Goal: Task Accomplishment & Management: Manage account settings

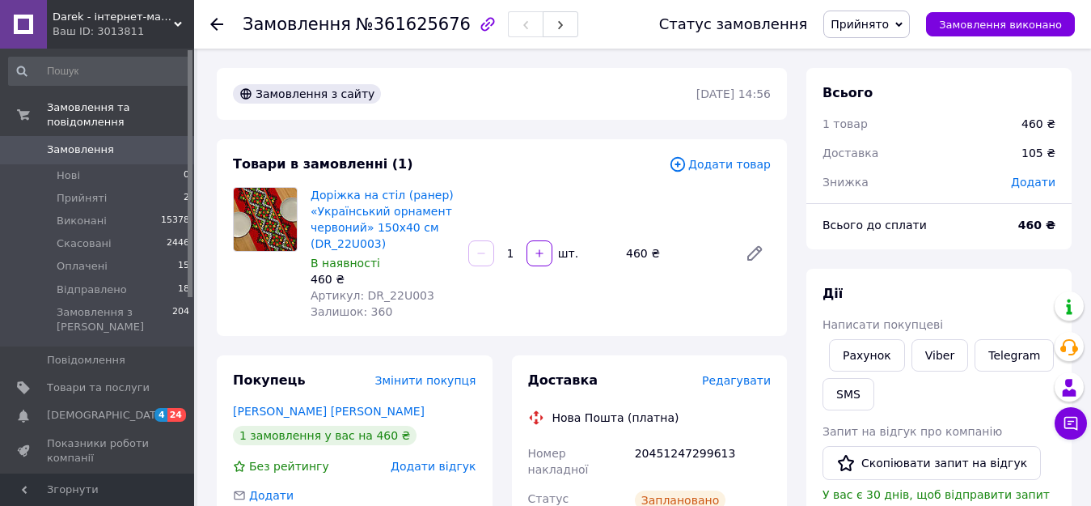
drag, startPoint x: 0, startPoint y: 0, endPoint x: 422, endPoint y: 2, distance: 422.3
click at [96, 142] on span "Замовлення" at bounding box center [80, 149] width 67 height 15
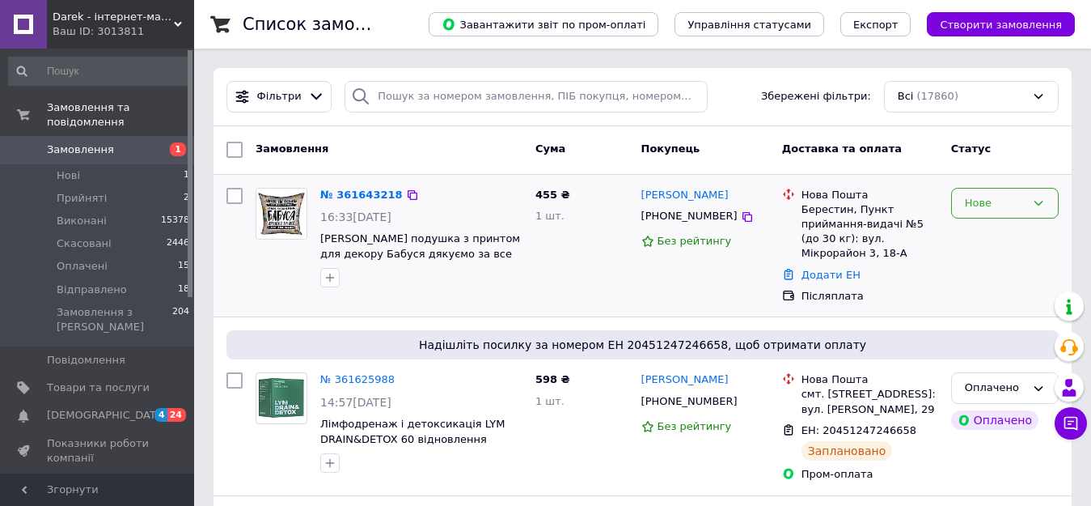
click at [984, 205] on div "Нове" at bounding box center [995, 203] width 61 height 17
click at [998, 240] on li "Прийнято" at bounding box center [1005, 237] width 106 height 30
click at [231, 376] on input "checkbox" at bounding box center [234, 380] width 16 height 16
checkbox input "true"
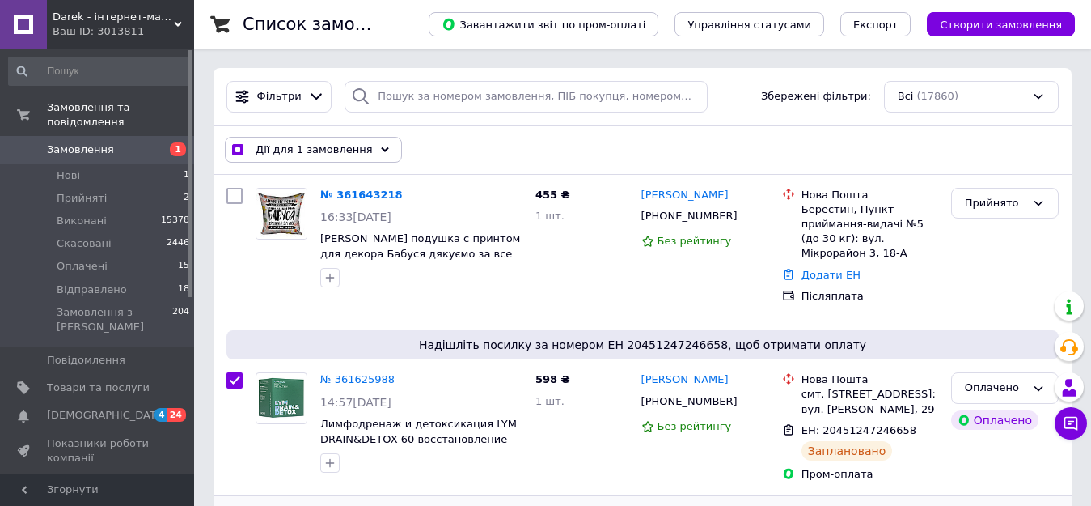
checkbox input "true"
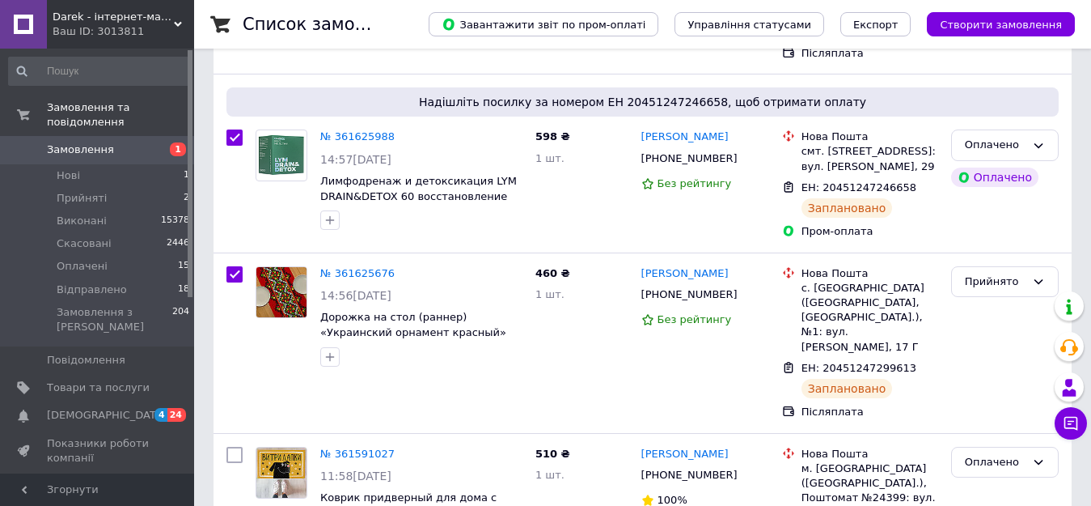
checkbox input "true"
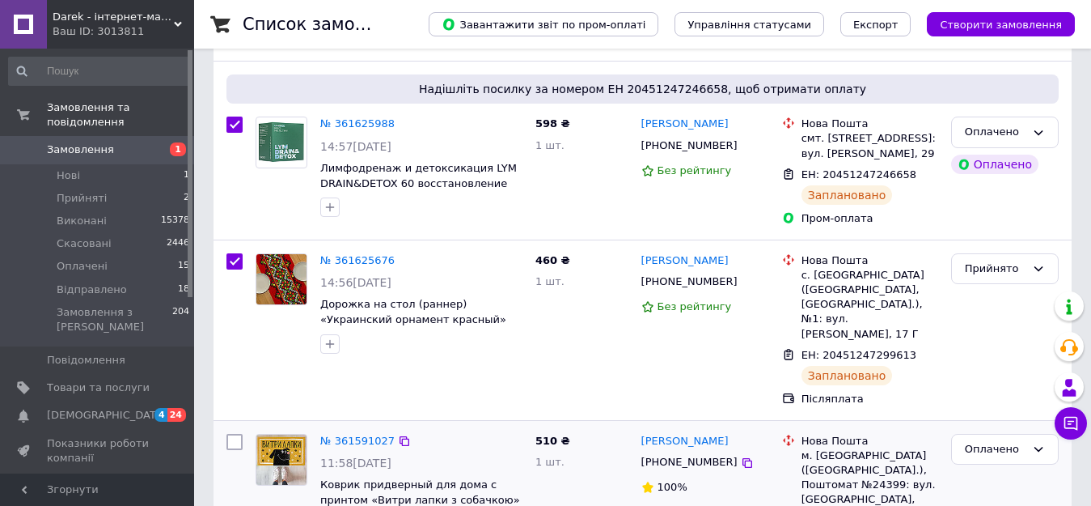
scroll to position [404, 0]
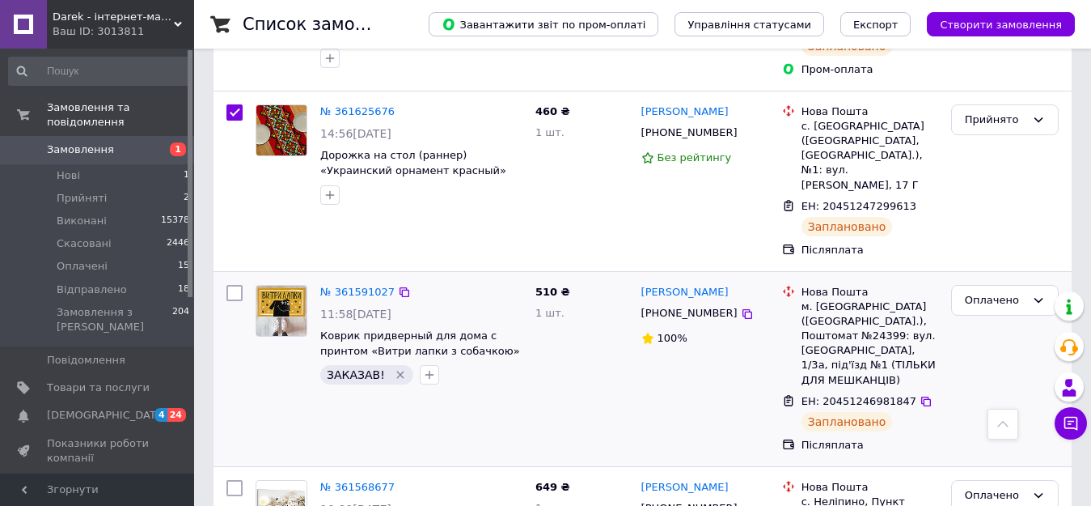
click at [232, 285] on input "checkbox" at bounding box center [234, 293] width 16 height 16
checkbox input "true"
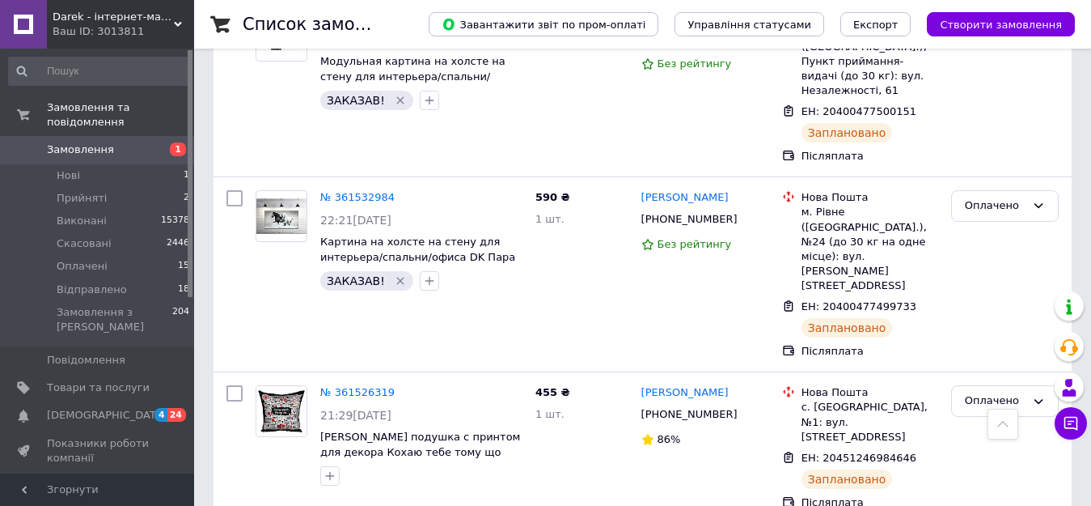
scroll to position [1052, 0]
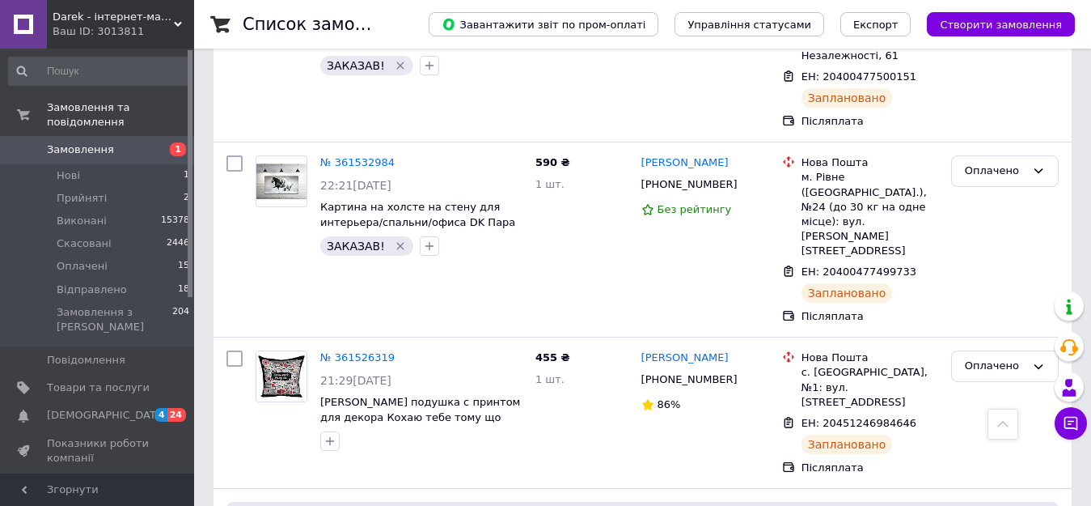
click at [239, 350] on input "checkbox" at bounding box center [234, 358] width 16 height 16
checkbox input "true"
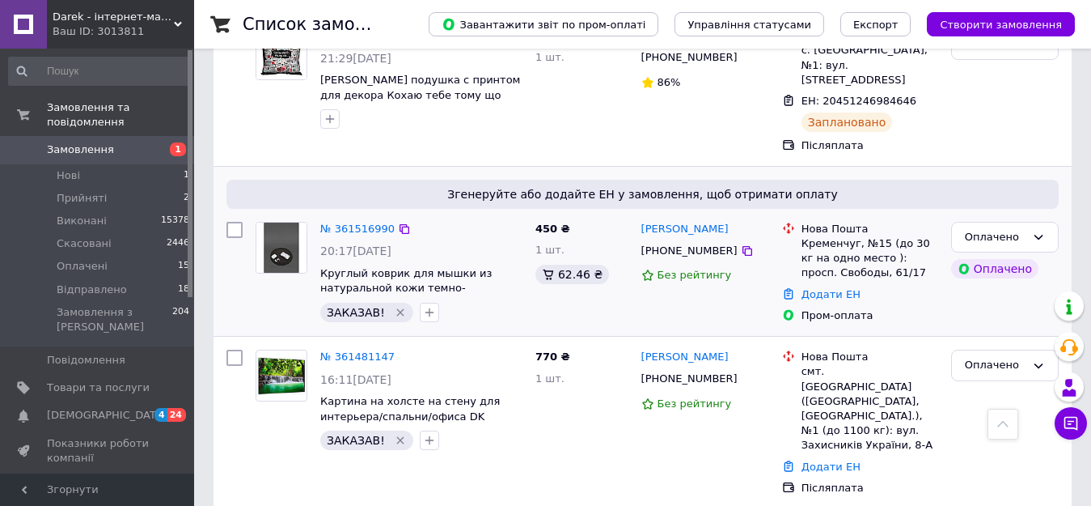
scroll to position [1375, 0]
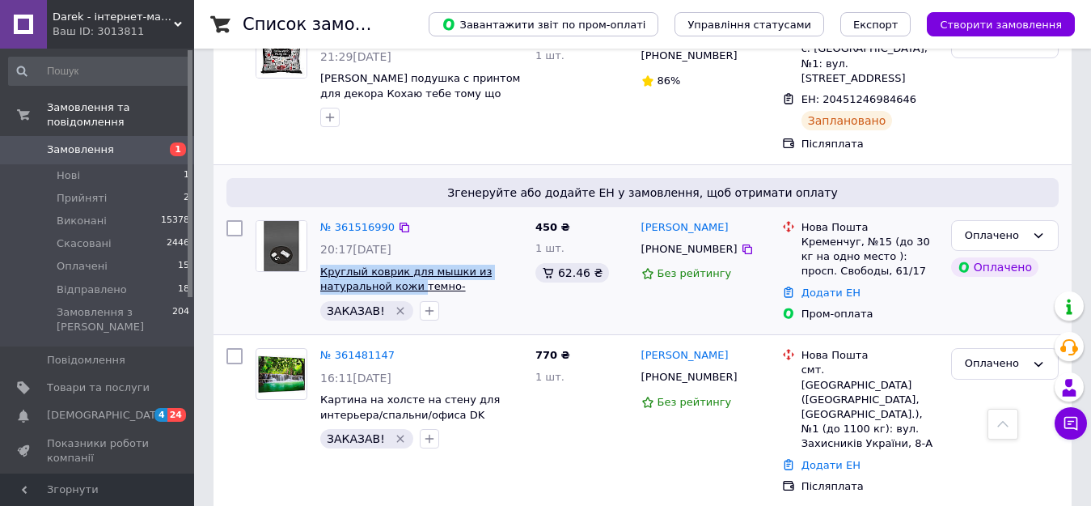
drag, startPoint x: 318, startPoint y: 167, endPoint x: 413, endPoint y: 179, distance: 96.2
click at [413, 214] on div "№ 361516990 20:17, 11.09.2025 Круглый коврик для мышки из натуральной кожи темн…" at bounding box center [421, 270] width 215 height 113
checkbox input "true"
click at [239, 220] on input "checkbox" at bounding box center [234, 228] width 16 height 16
checkbox input "true"
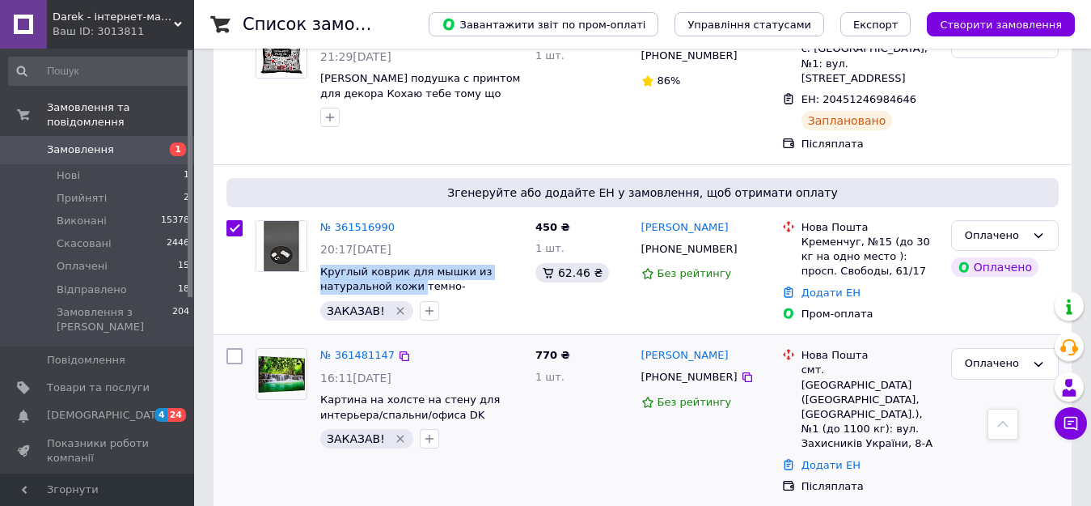
checkbox input "true"
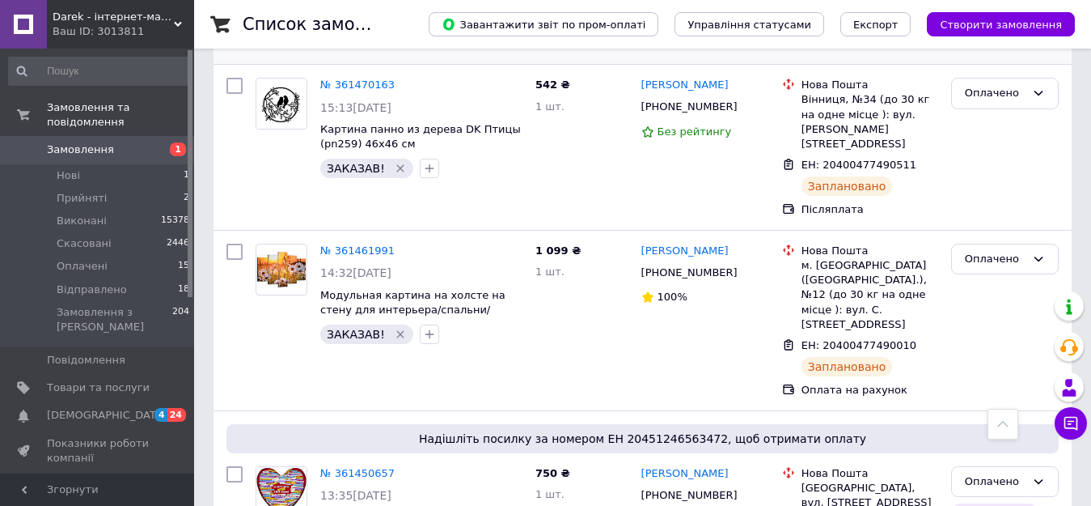
scroll to position [2265, 0]
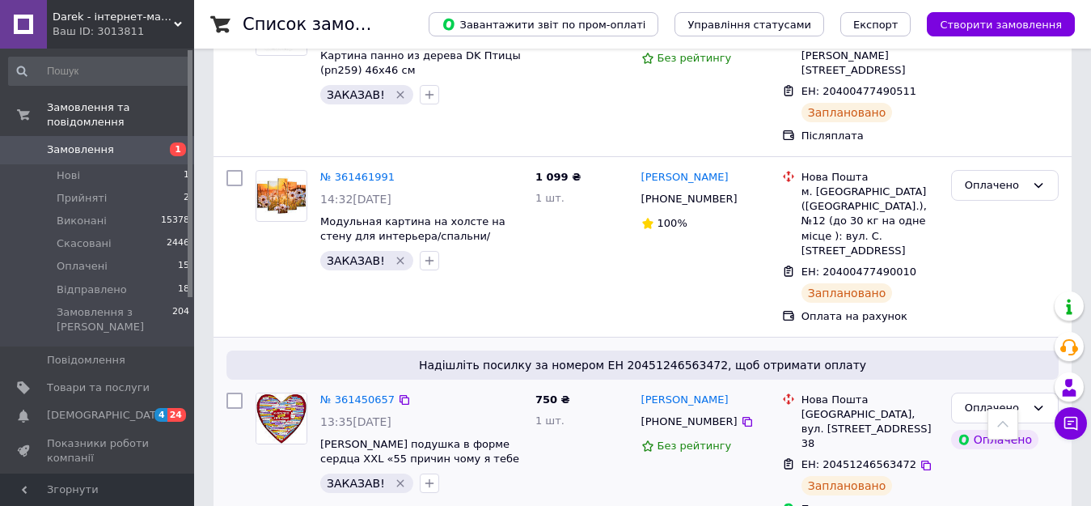
click at [230, 392] on input "checkbox" at bounding box center [234, 400] width 16 height 16
checkbox input "true"
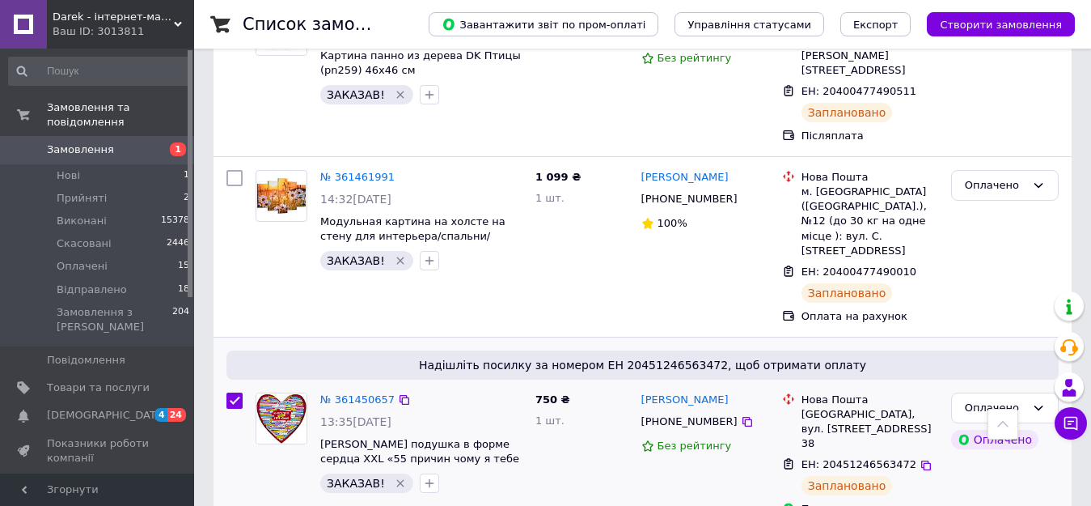
checkbox input "true"
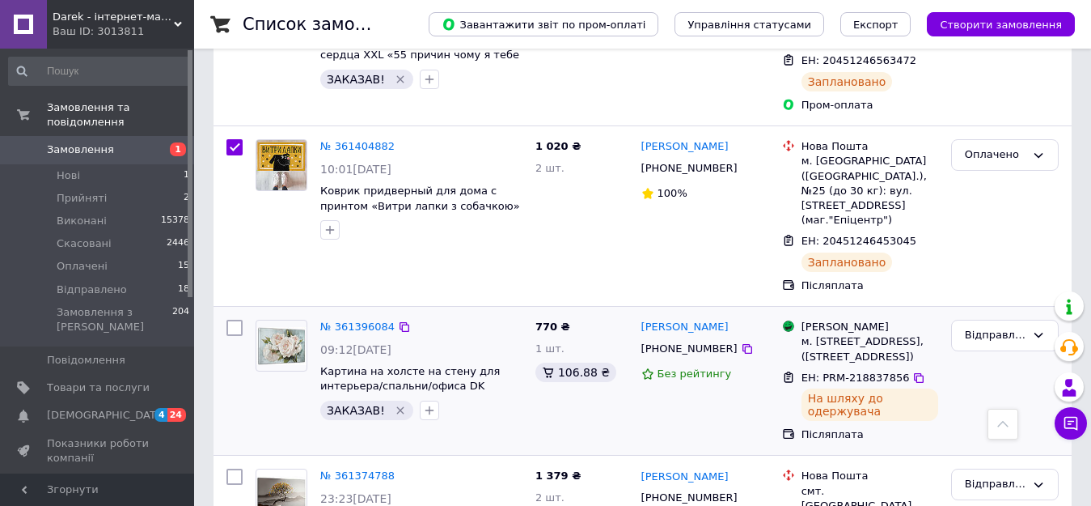
scroll to position [2669, 0]
click at [228, 319] on input "checkbox" at bounding box center [234, 327] width 16 height 16
checkbox input "true"
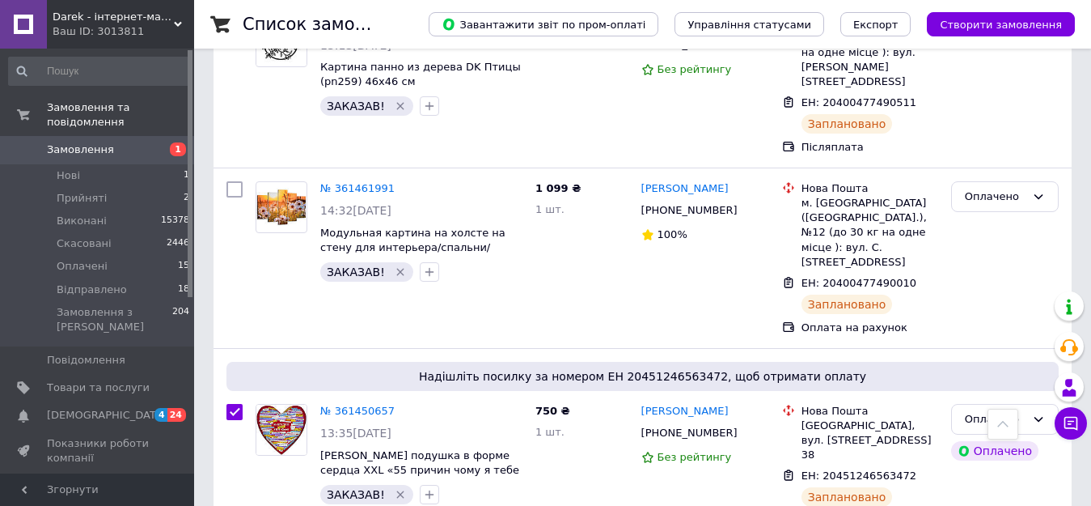
checkbox input "true"
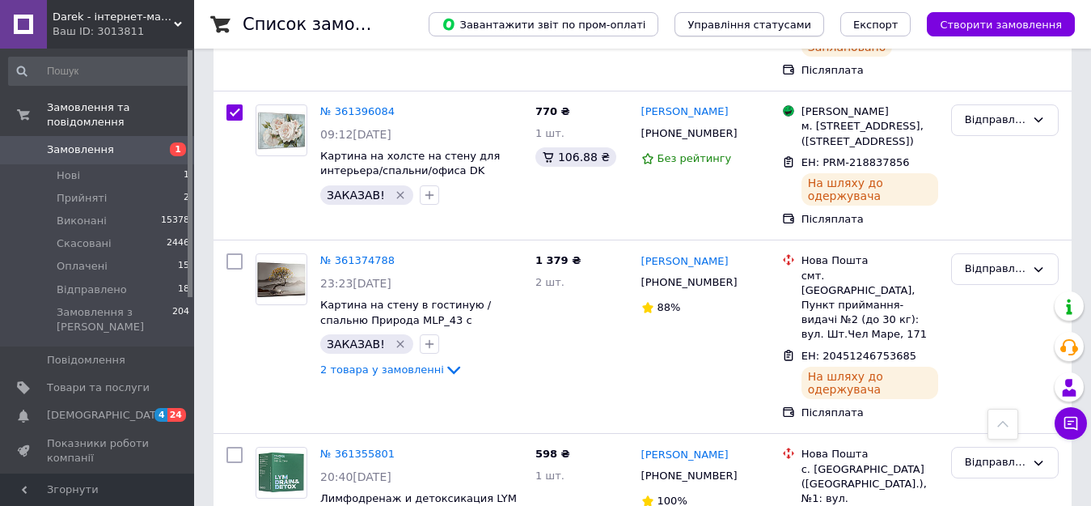
scroll to position [2993, 0]
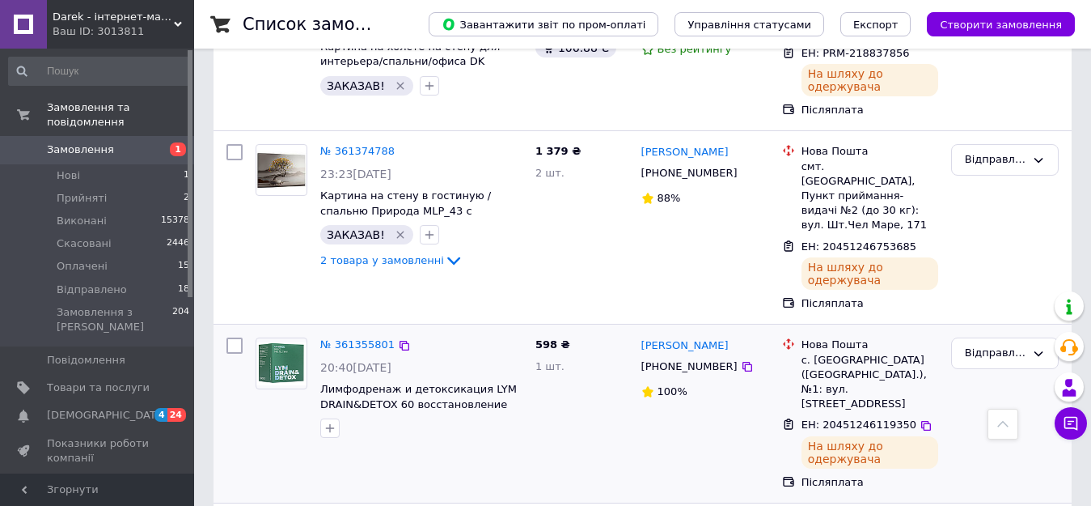
click at [231, 337] on input "checkbox" at bounding box center [234, 345] width 16 height 16
checkbox input "true"
drag, startPoint x: 410, startPoint y: 377, endPoint x: 320, endPoint y: 361, distance: 92.0
copy span "Картина панно из дерева DK Герб Украины (P1010)"
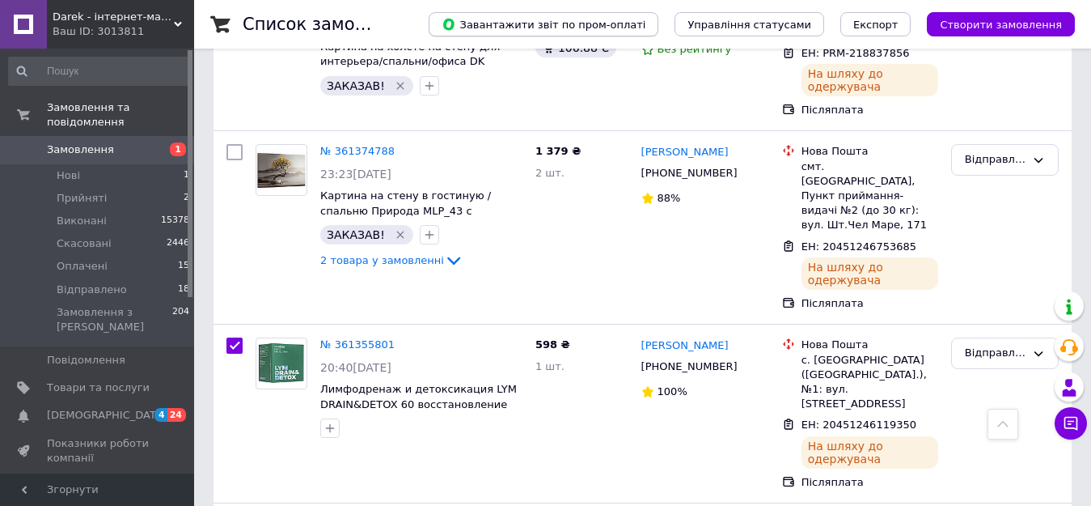
drag, startPoint x: 361, startPoint y: 315, endPoint x: 637, endPoint y: 19, distance: 404.6
checkbox input "true"
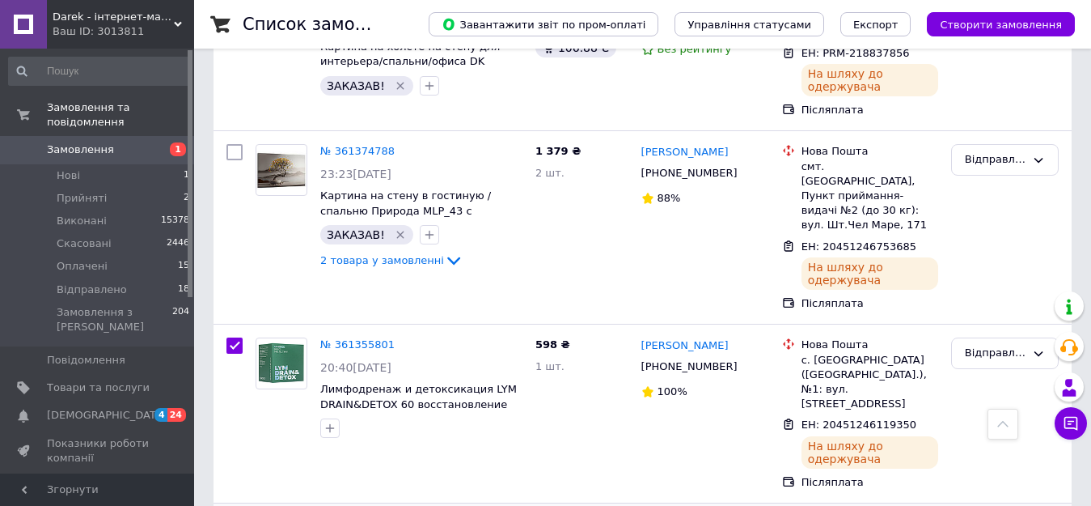
checkbox input "true"
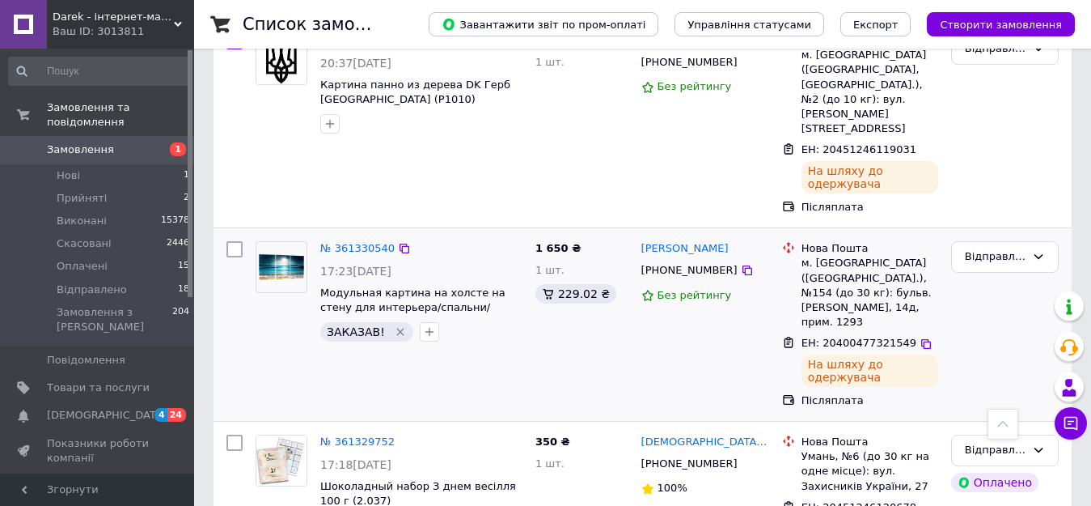
scroll to position [3478, 0]
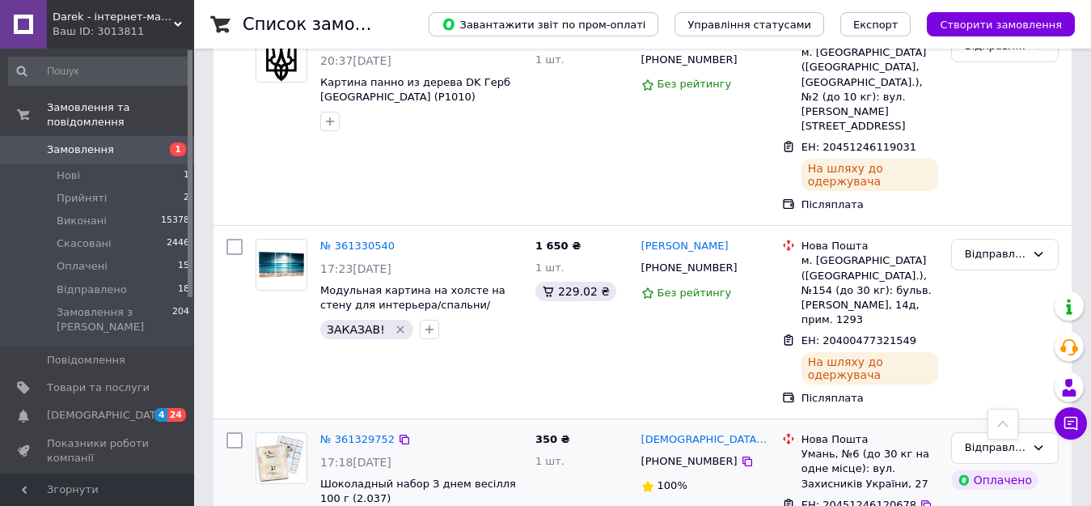
click at [235, 432] on input "checkbox" at bounding box center [234, 440] width 16 height 16
checkbox input "true"
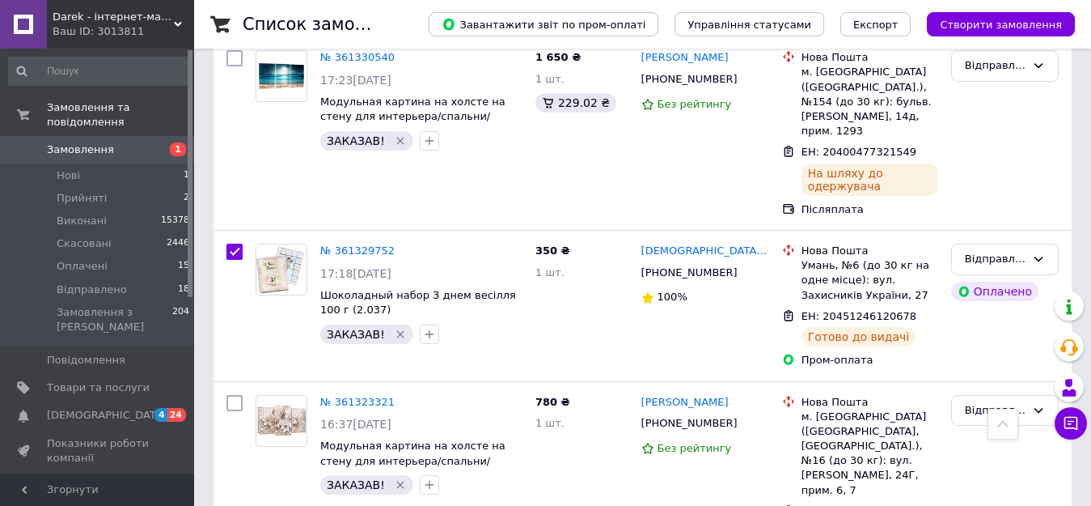
scroll to position [3802, 0]
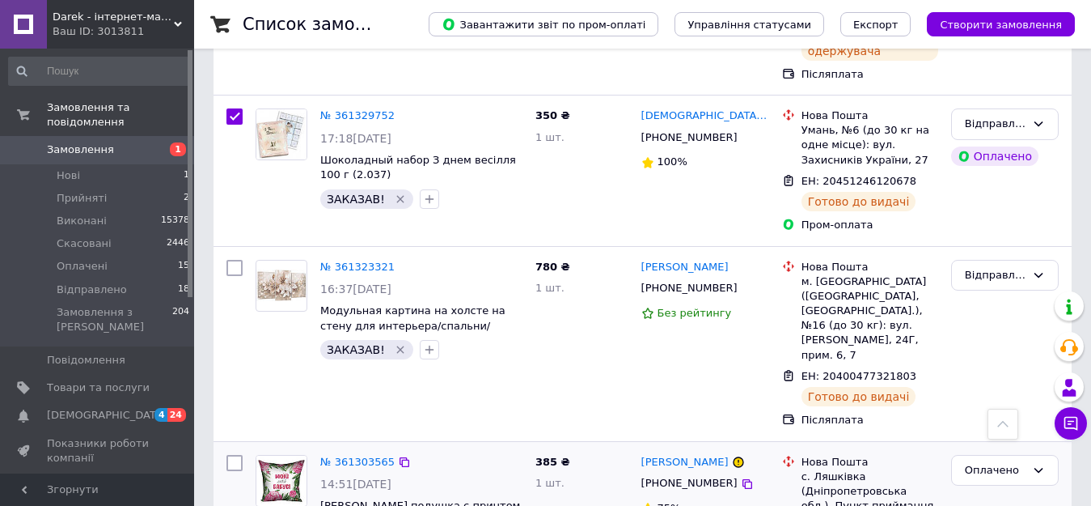
click at [234, 455] on input "checkbox" at bounding box center [234, 463] width 16 height 16
checkbox input "true"
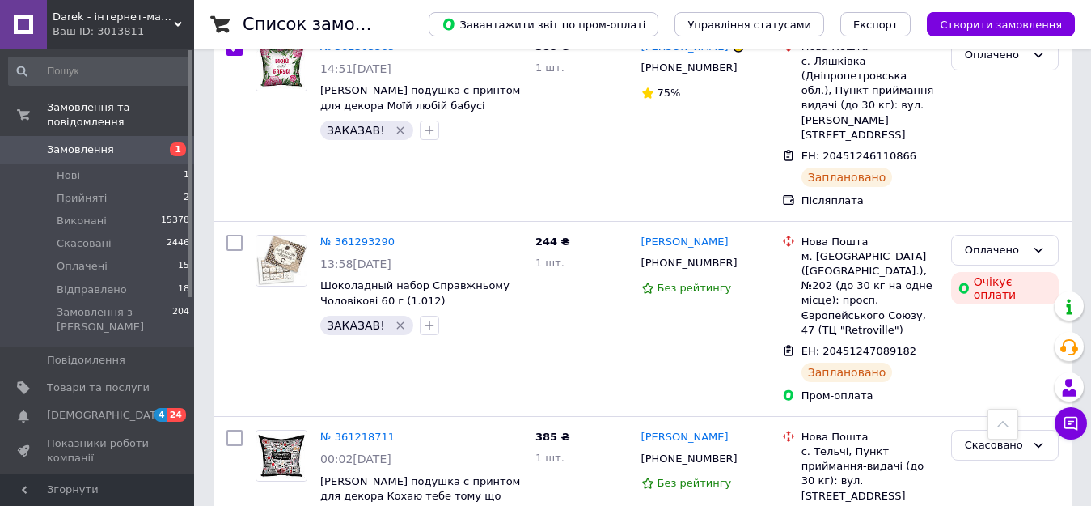
scroll to position [4287, 0]
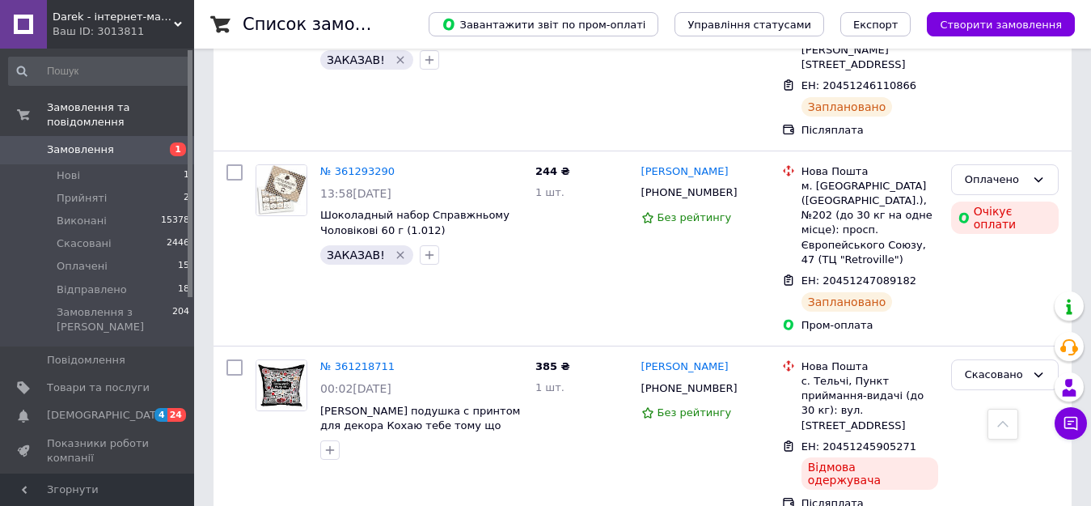
checkbox input "true"
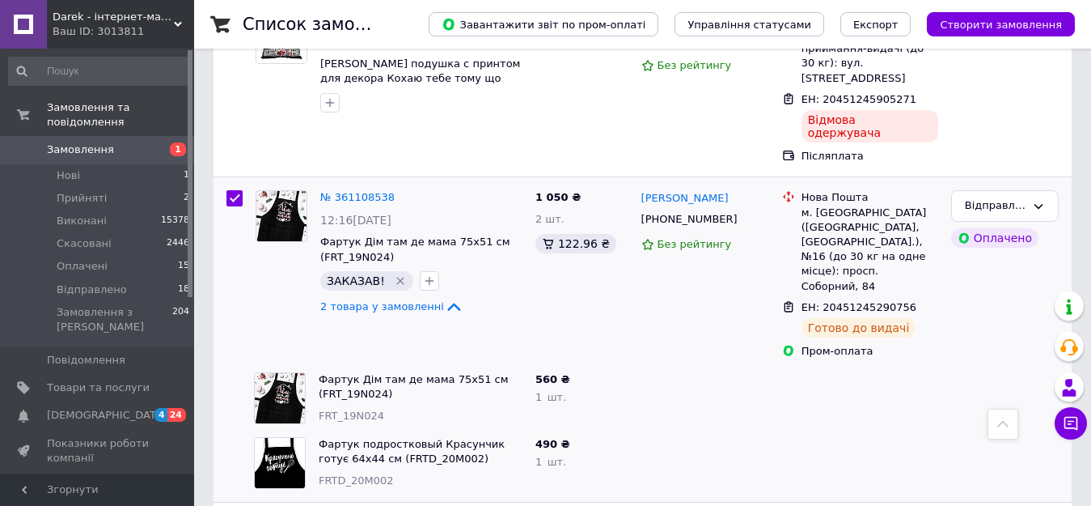
scroll to position [4692, 0]
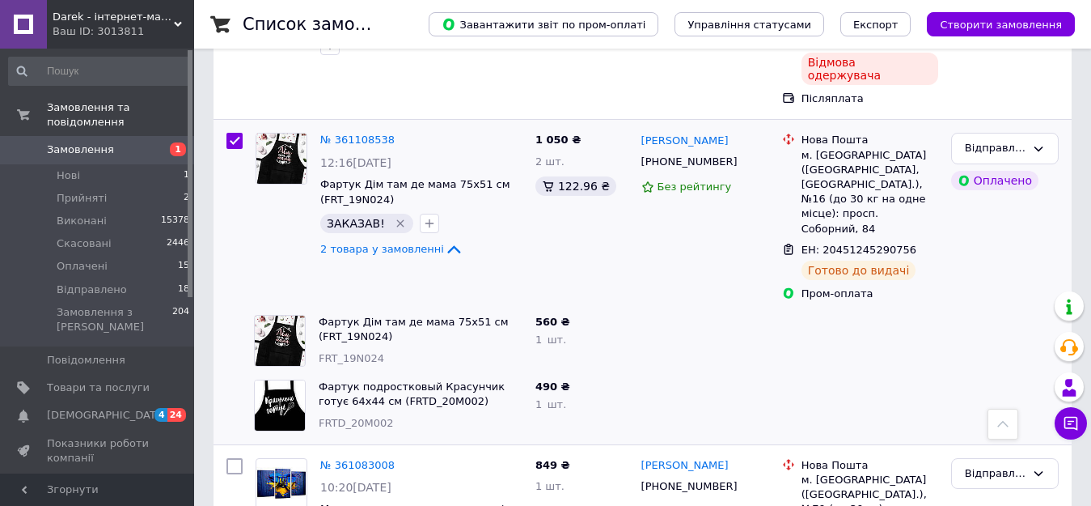
checkbox input "true"
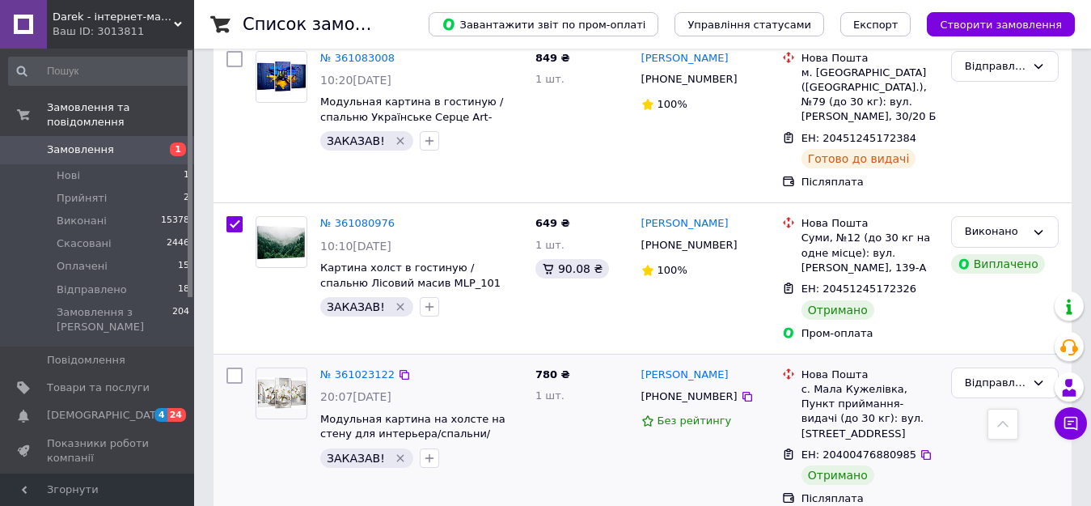
scroll to position [5177, 0]
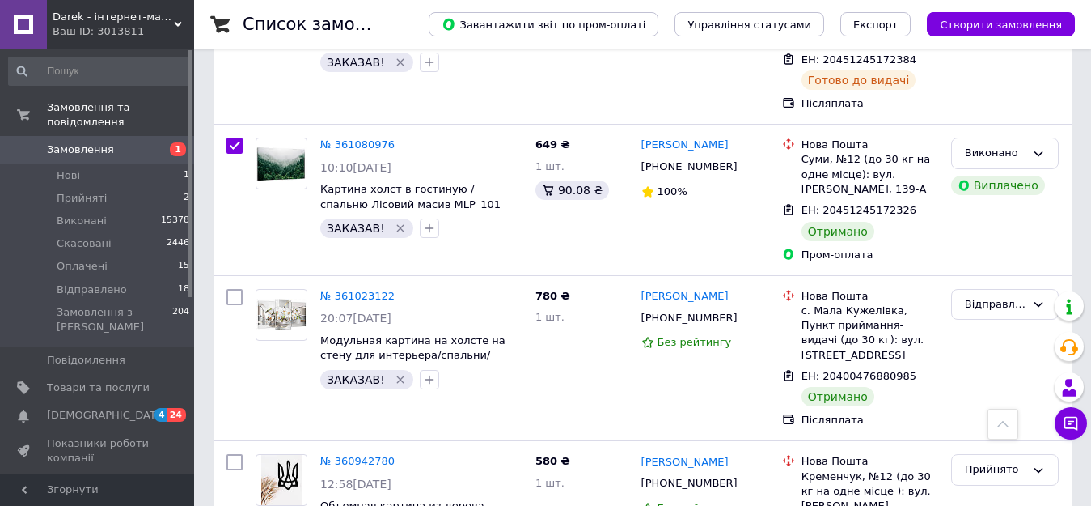
checkbox input "true"
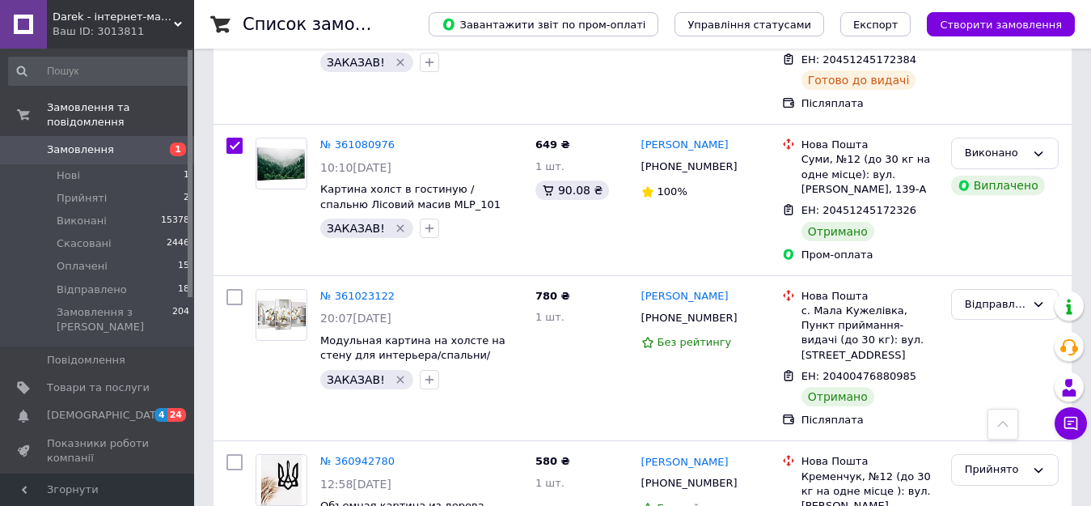
checkbox input "true"
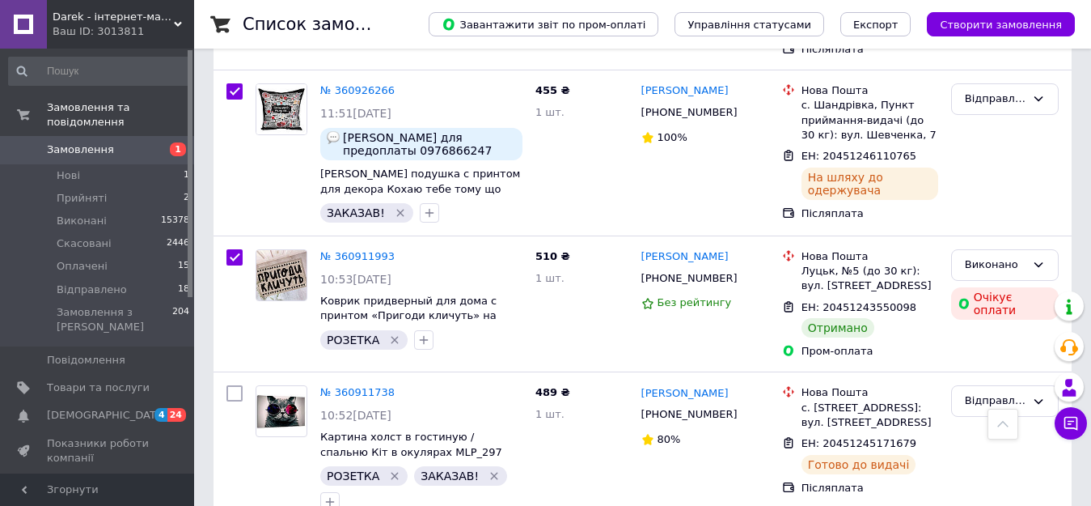
scroll to position [5743, 0]
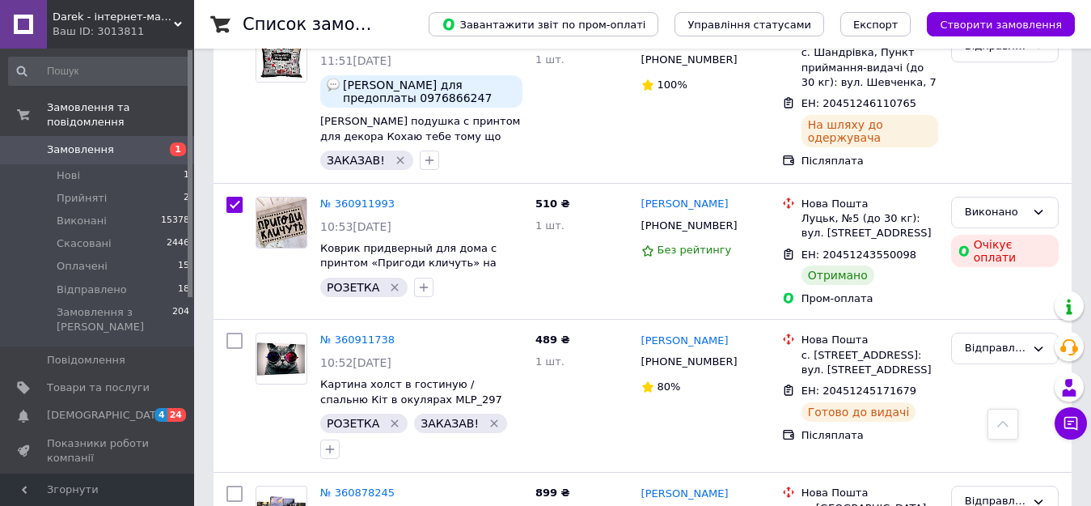
checkbox input "true"
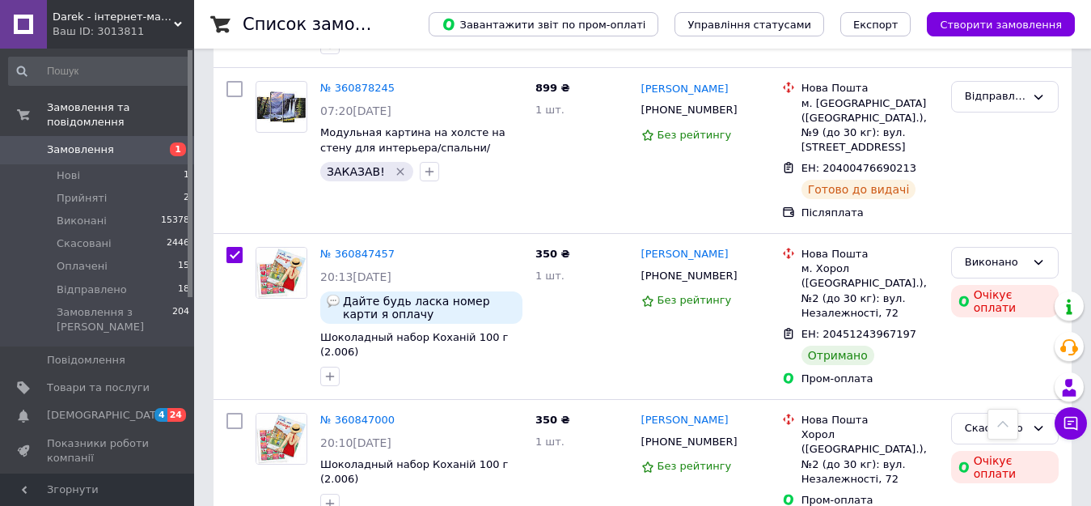
scroll to position [6310, 0]
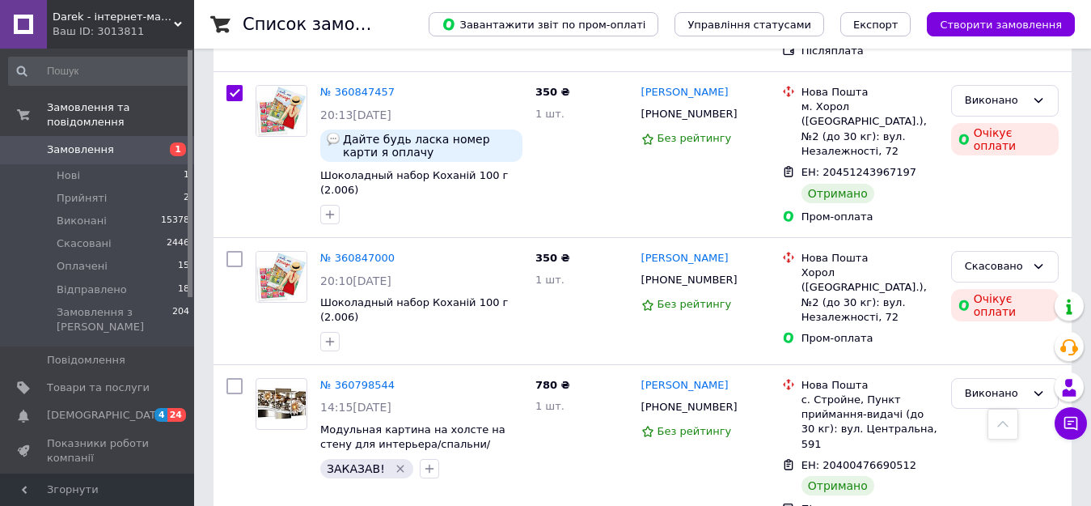
checkbox input "true"
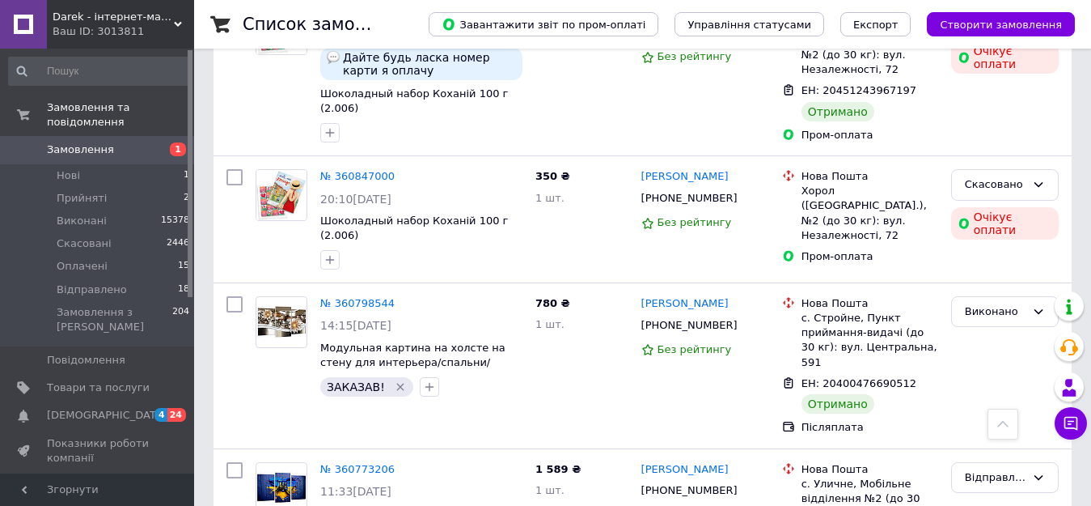
scroll to position [6471, 0]
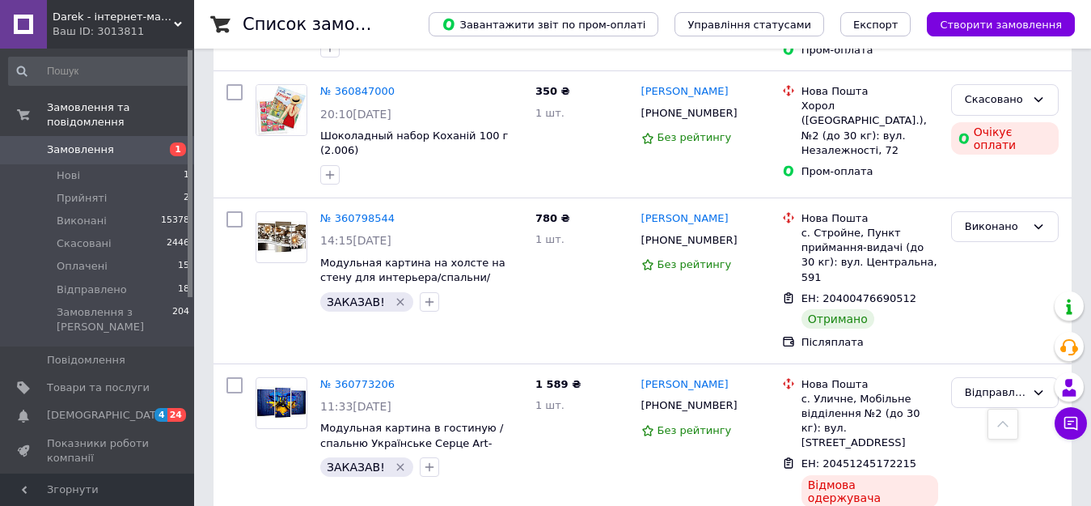
scroll to position [6633, 0]
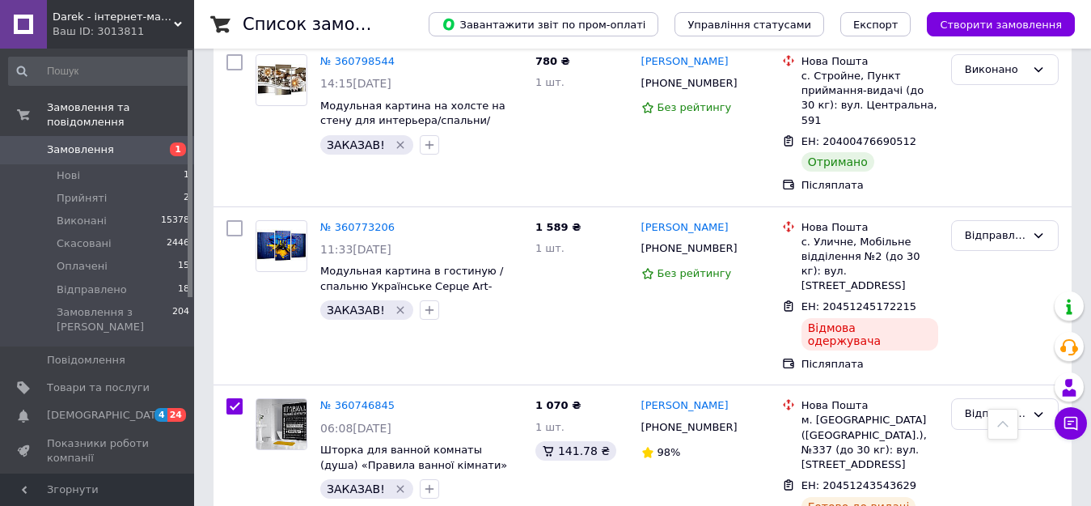
drag, startPoint x: 358, startPoint y: 313, endPoint x: 318, endPoint y: 313, distance: 39.6
checkbox input "true"
copy span "811063"
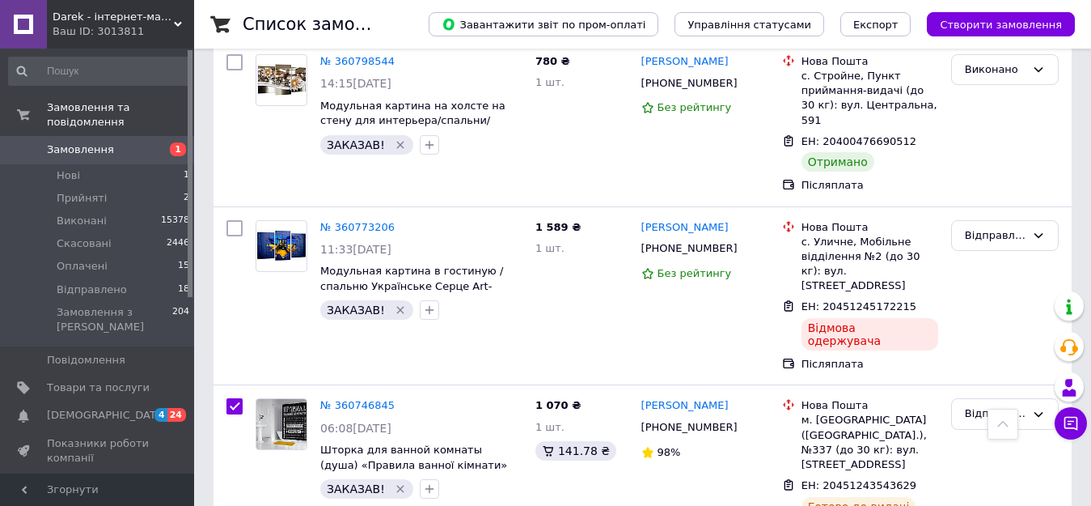
checkbox input "true"
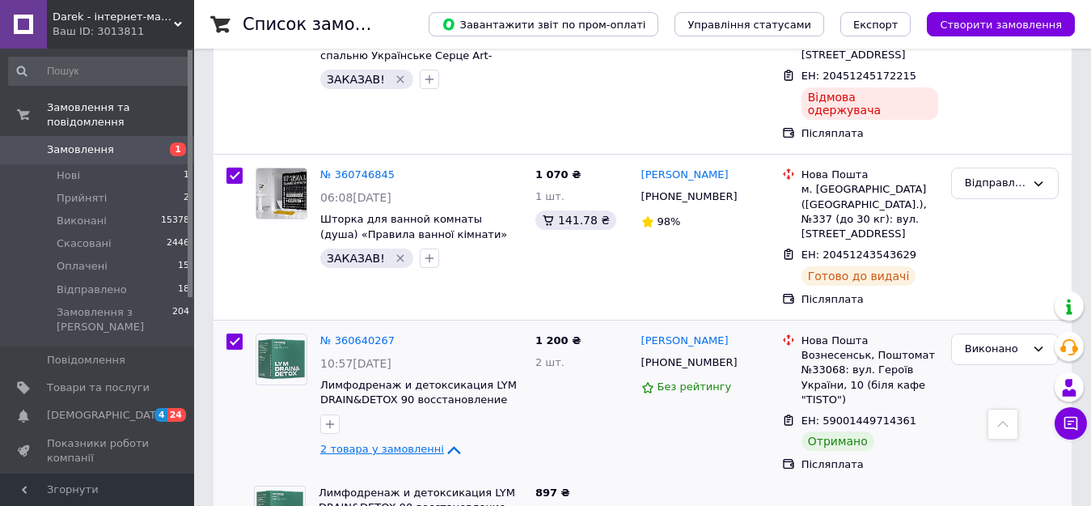
scroll to position [6876, 0]
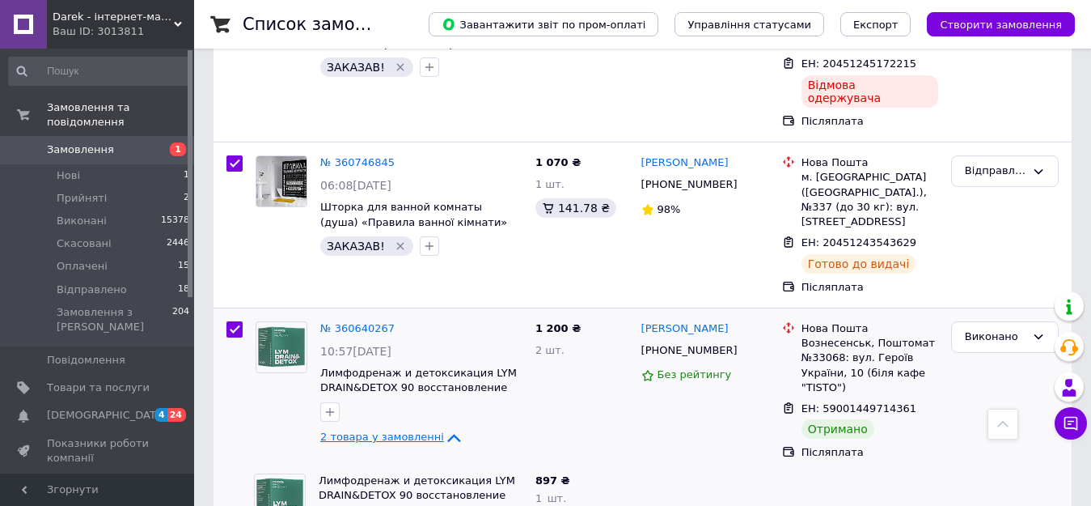
checkbox input "true"
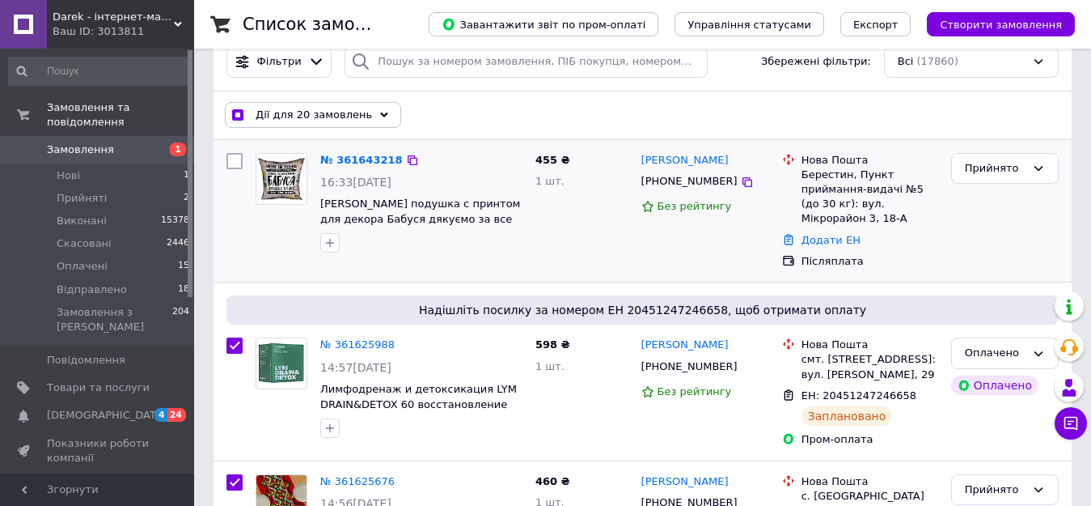
scroll to position [0, 0]
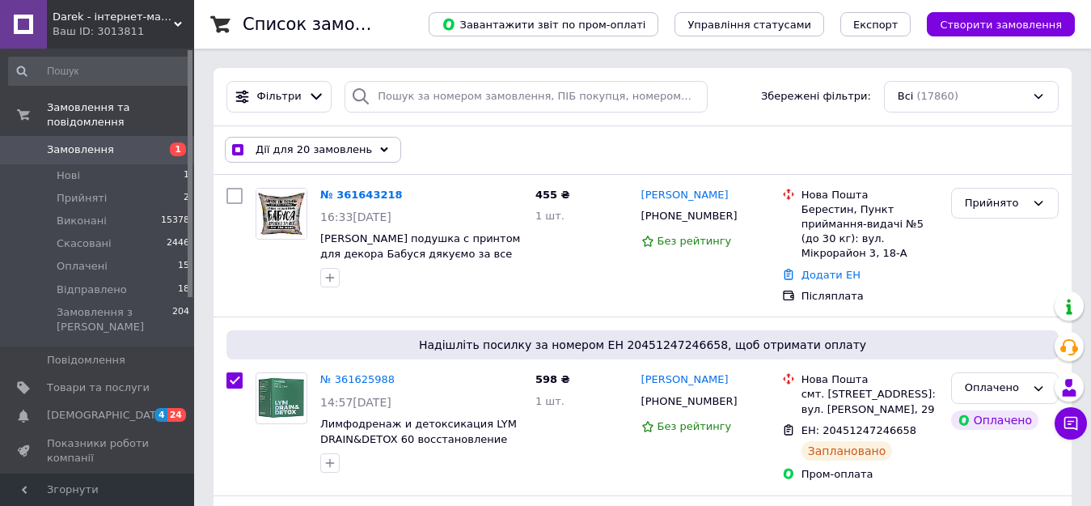
click at [362, 152] on div "Дії для 20 замовлень" at bounding box center [313, 150] width 176 height 26
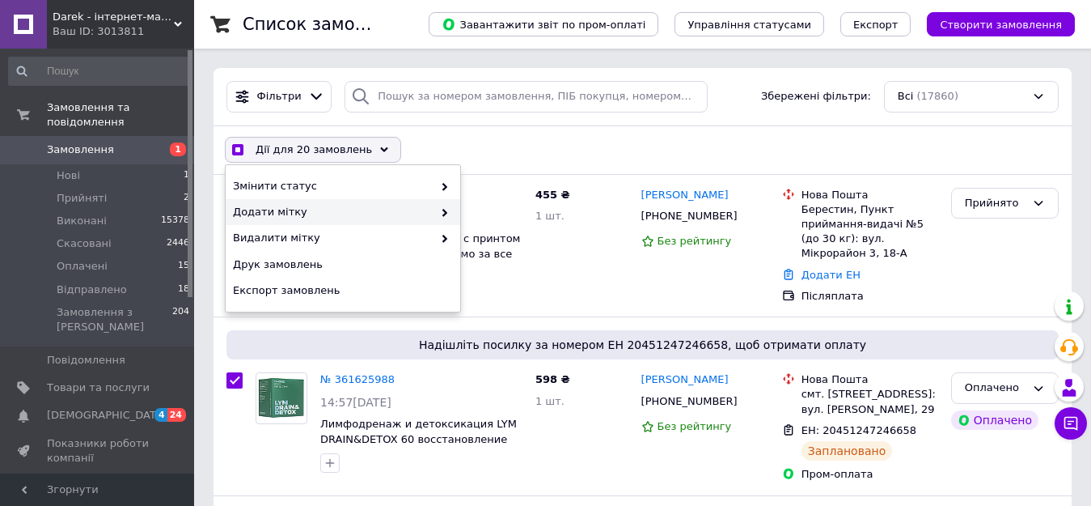
checkbox input "true"
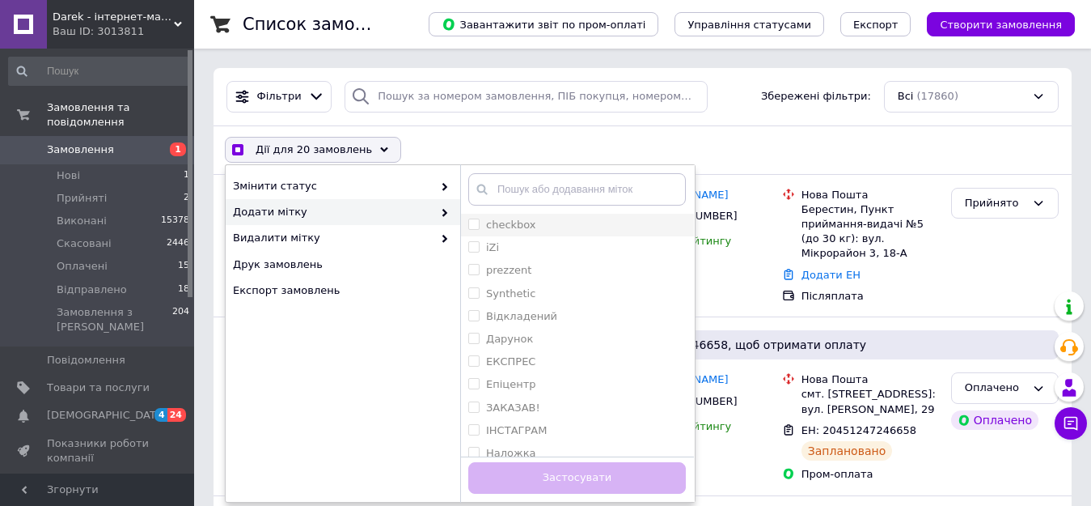
click at [470, 221] on input "checkbox" at bounding box center [473, 223] width 11 height 11
checkbox input "true"
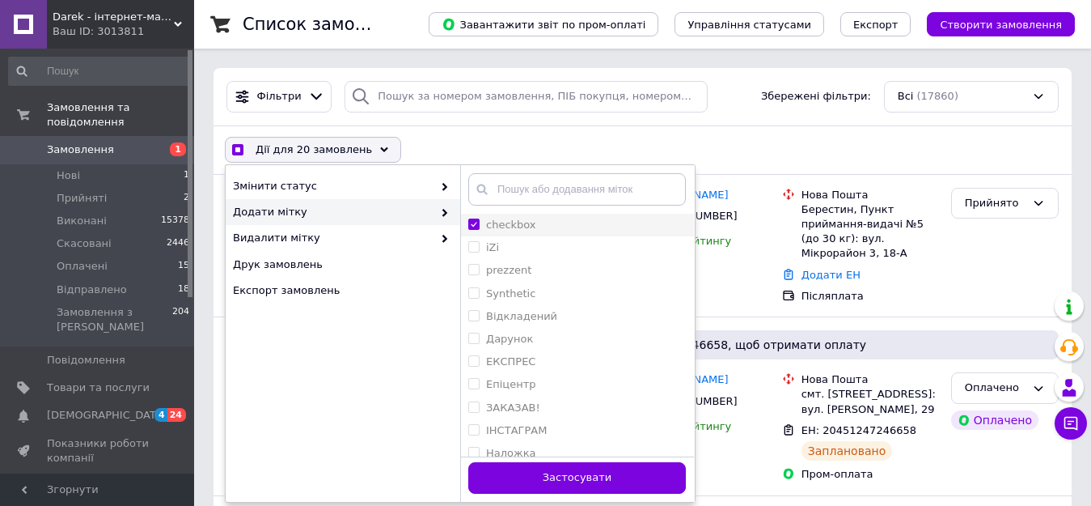
checkbox input "true"
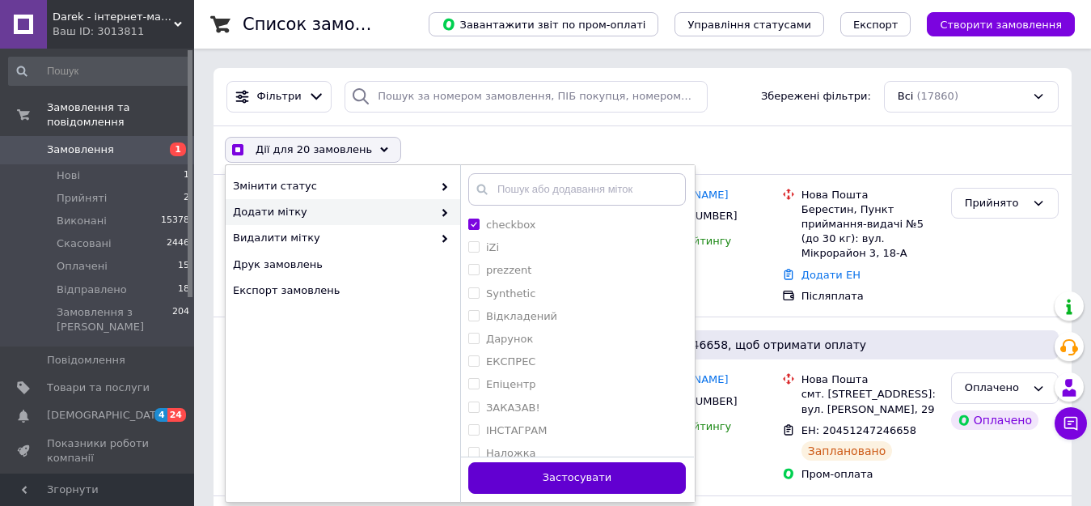
click at [587, 476] on button "Застосувати" at bounding box center [577, 478] width 218 height 32
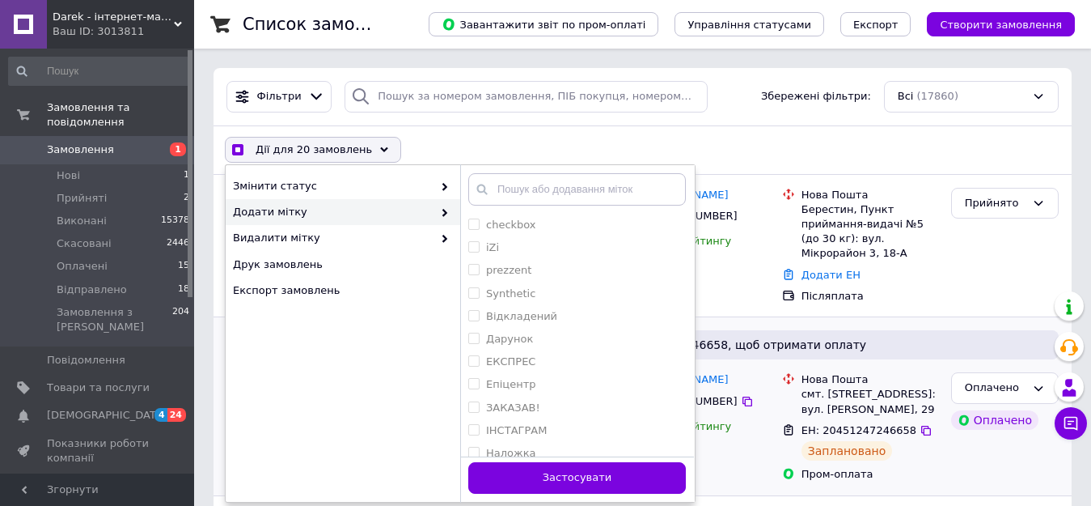
checkbox input "false"
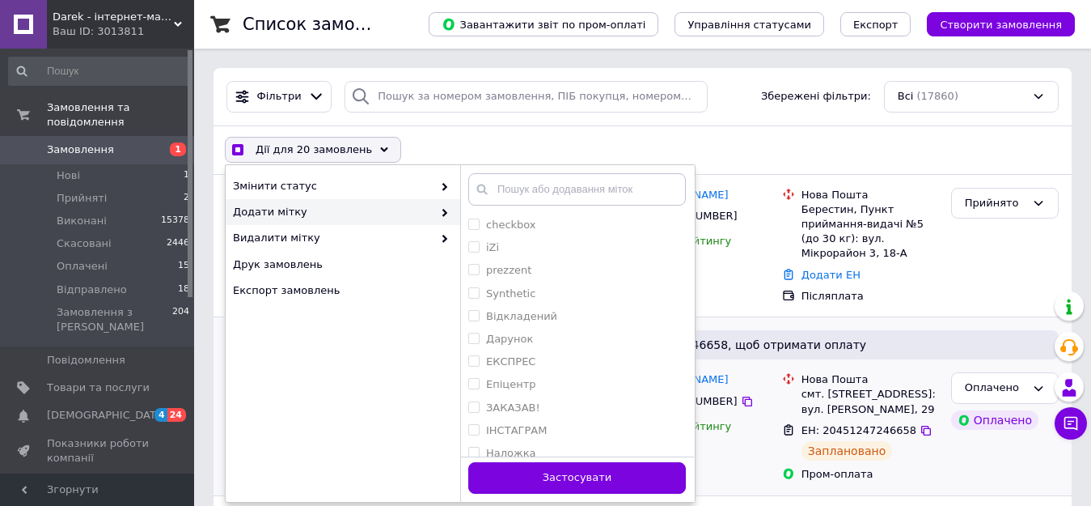
checkbox input "false"
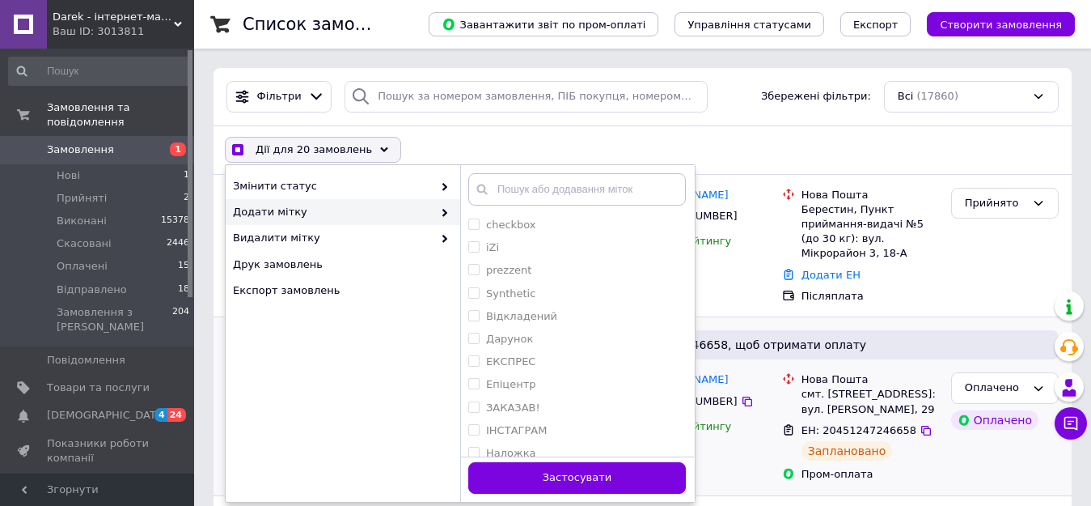
checkbox input "false"
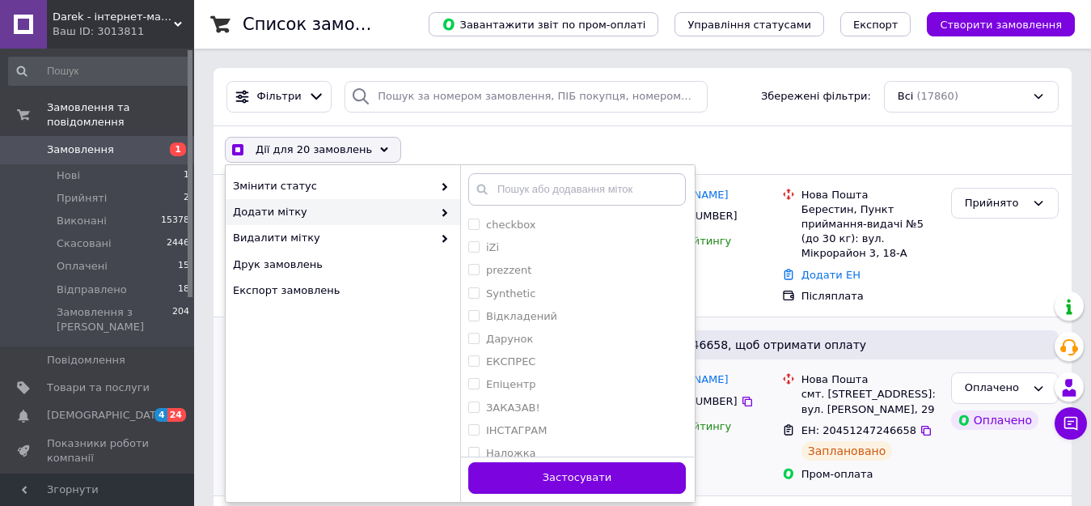
checkbox input "false"
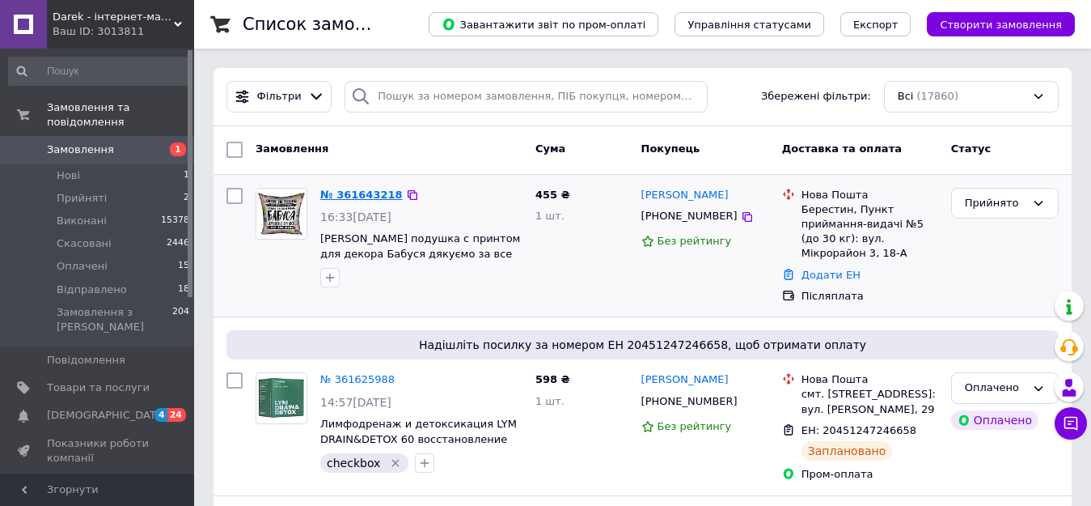
click at [377, 195] on link "№ 361643218" at bounding box center [361, 194] width 83 height 12
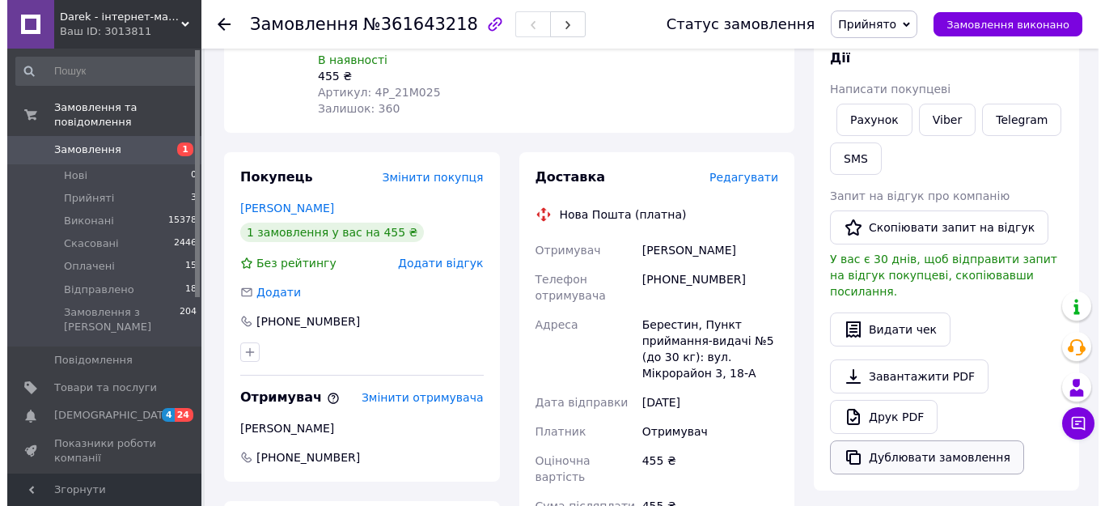
scroll to position [243, 0]
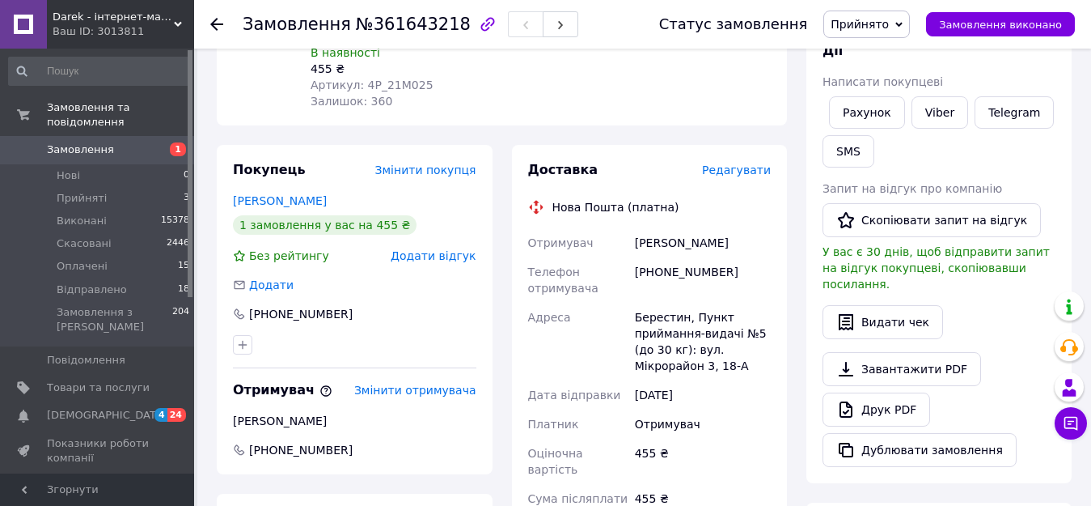
click at [742, 163] on span "Редагувати" at bounding box center [736, 169] width 69 height 13
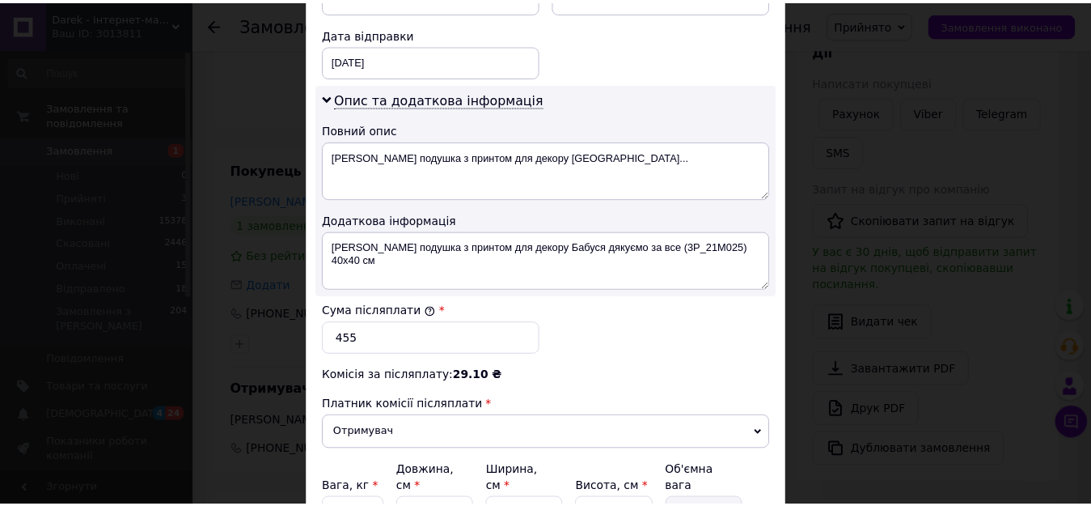
scroll to position [890, 0]
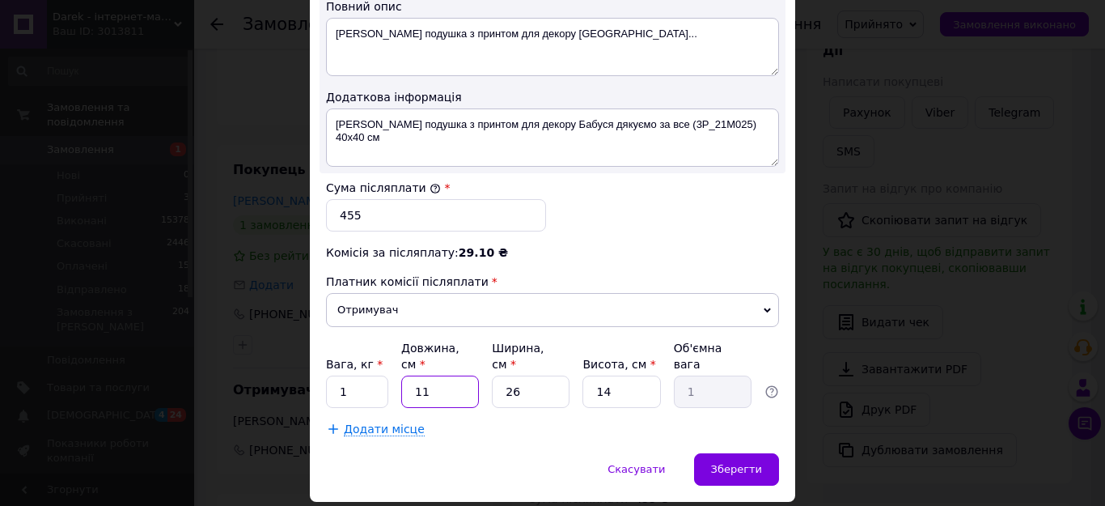
click at [432, 375] on input "11" at bounding box center [440, 391] width 78 height 32
type input "4"
type input "0.36"
type input "40"
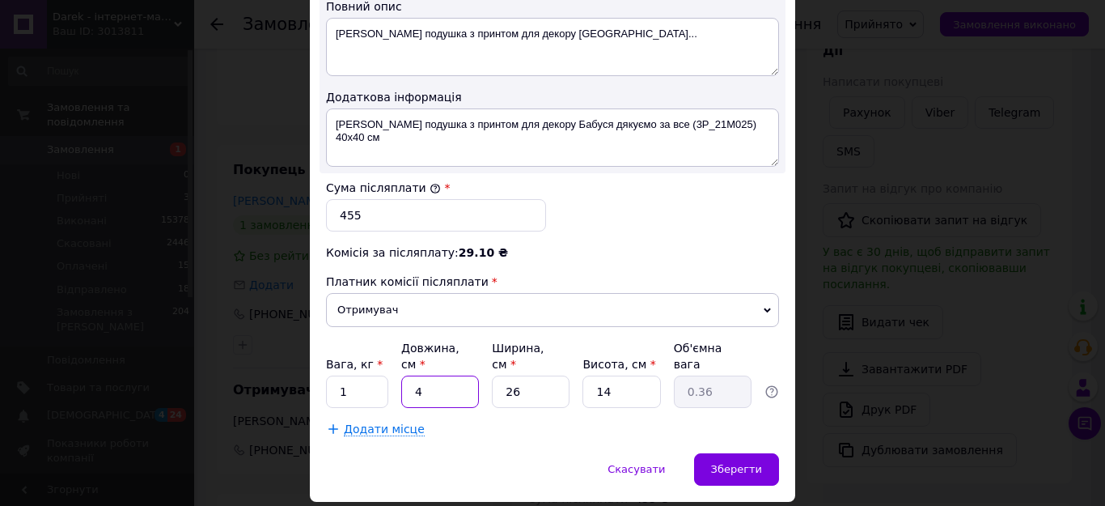
type input "3.64"
type input "40"
click at [515, 375] on input "26" at bounding box center [531, 391] width 78 height 32
click at [516, 375] on input "26" at bounding box center [531, 391] width 78 height 32
type input "4"
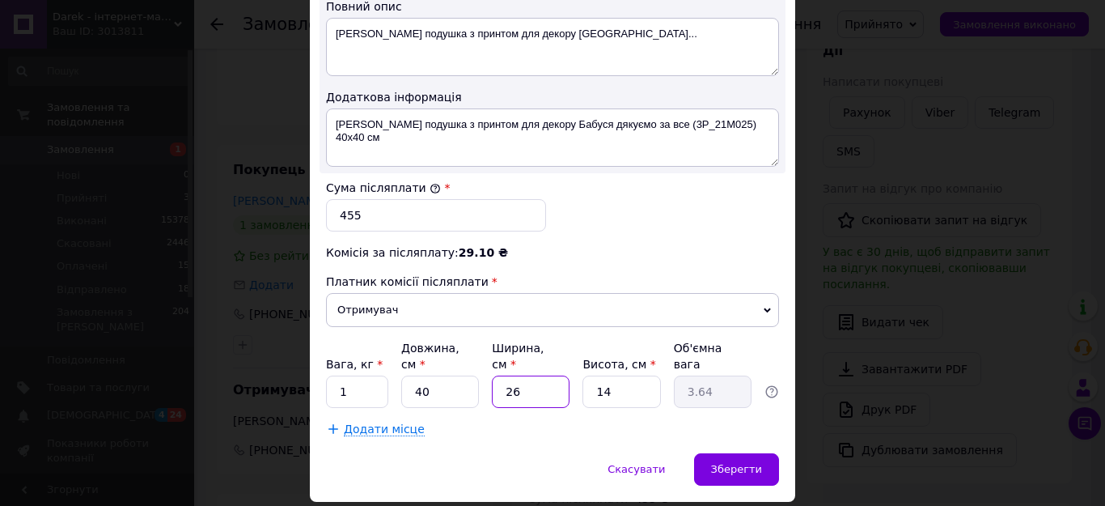
type input "0.56"
type input "40"
type input "5.6"
type input "40"
click at [616, 375] on input "14" at bounding box center [621, 391] width 78 height 32
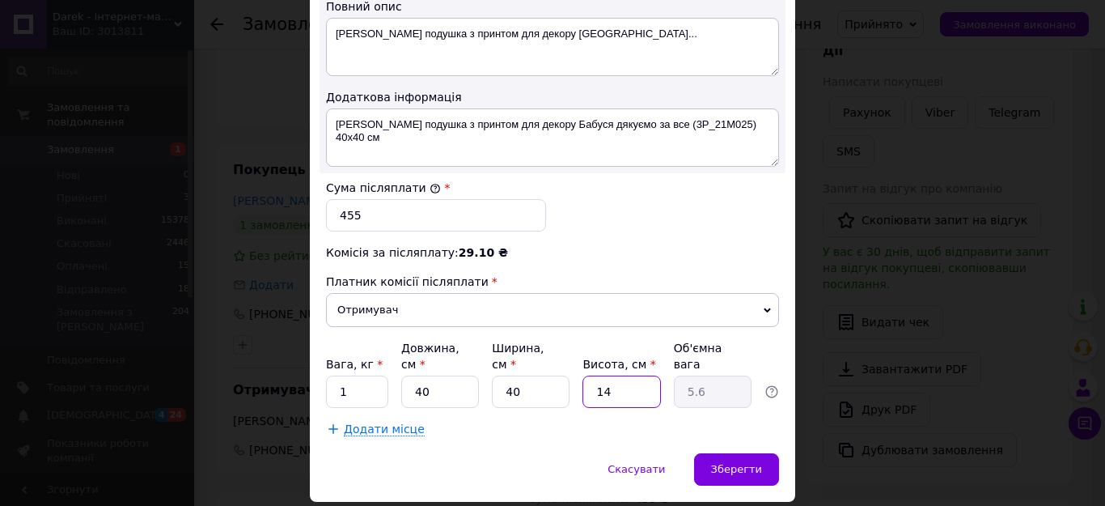
type input "1"
type input "0.4"
type input "10"
type input "4"
type input "10"
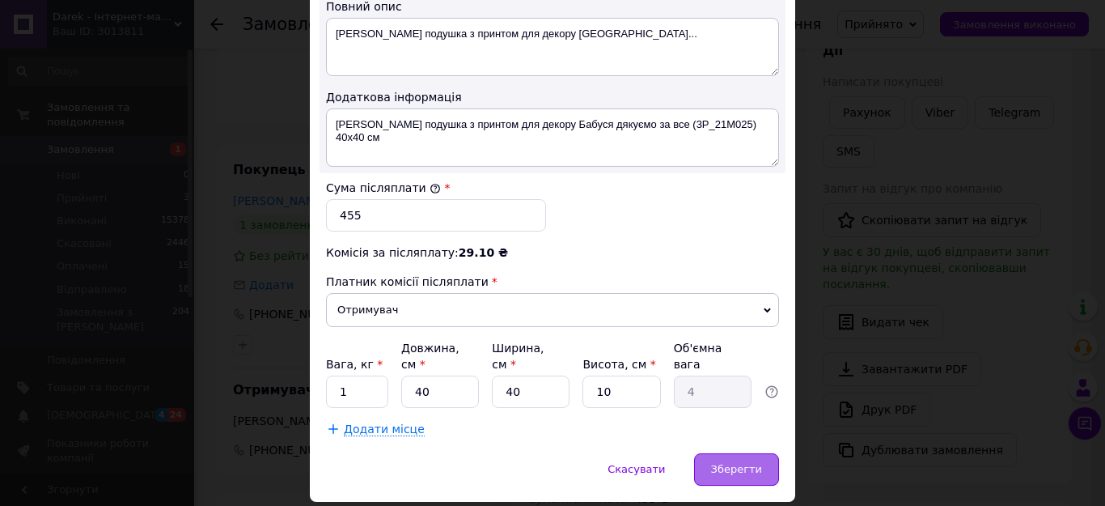
click at [728, 463] on span "Зберегти" at bounding box center [736, 469] width 51 height 12
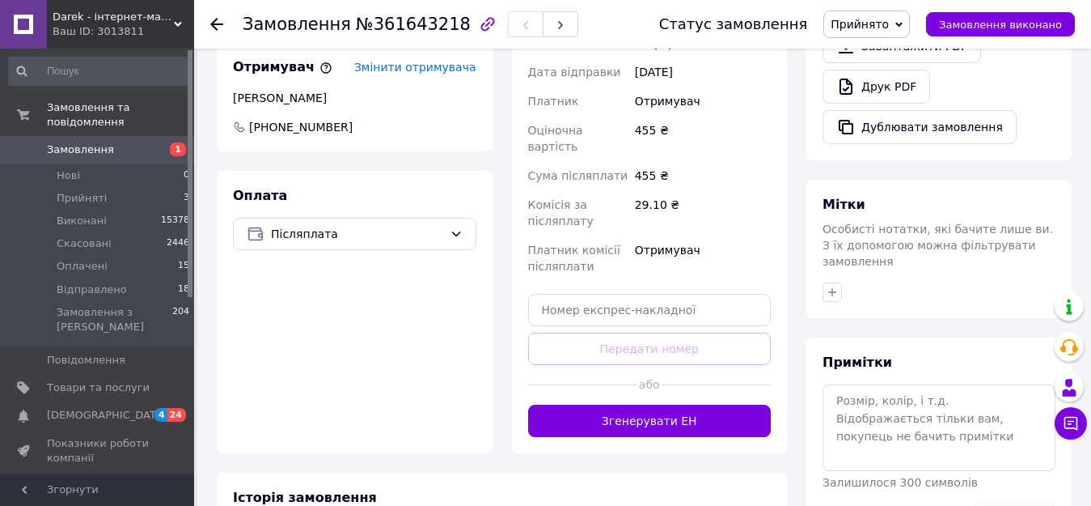
scroll to position [566, 0]
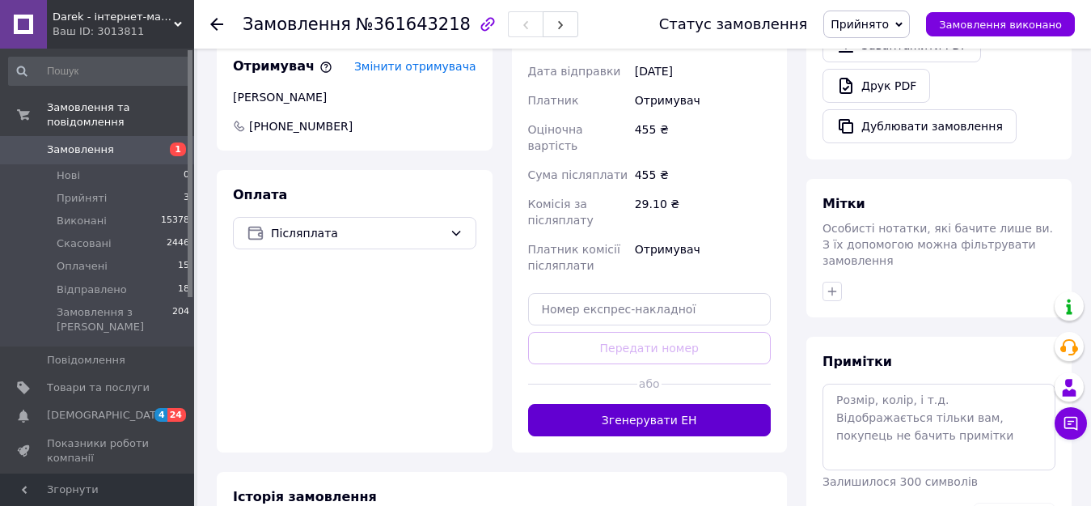
click at [678, 404] on button "Згенерувати ЕН" at bounding box center [649, 420] width 243 height 32
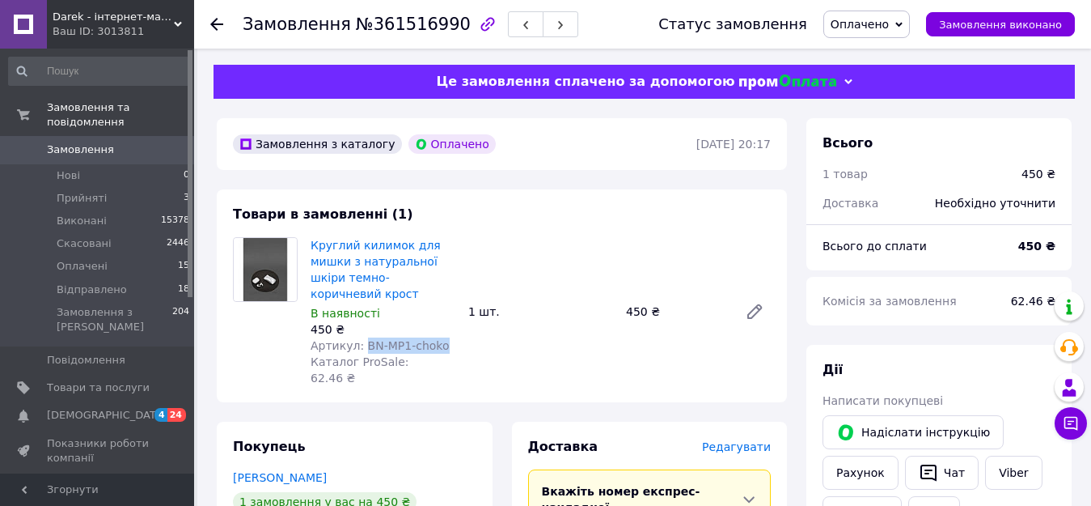
drag, startPoint x: 439, startPoint y: 328, endPoint x: 358, endPoint y: 328, distance: 81.7
click at [358, 337] on div "Артикул: BN-MP1-choko" at bounding box center [383, 345] width 145 height 16
